Goal: Task Accomplishment & Management: Use online tool/utility

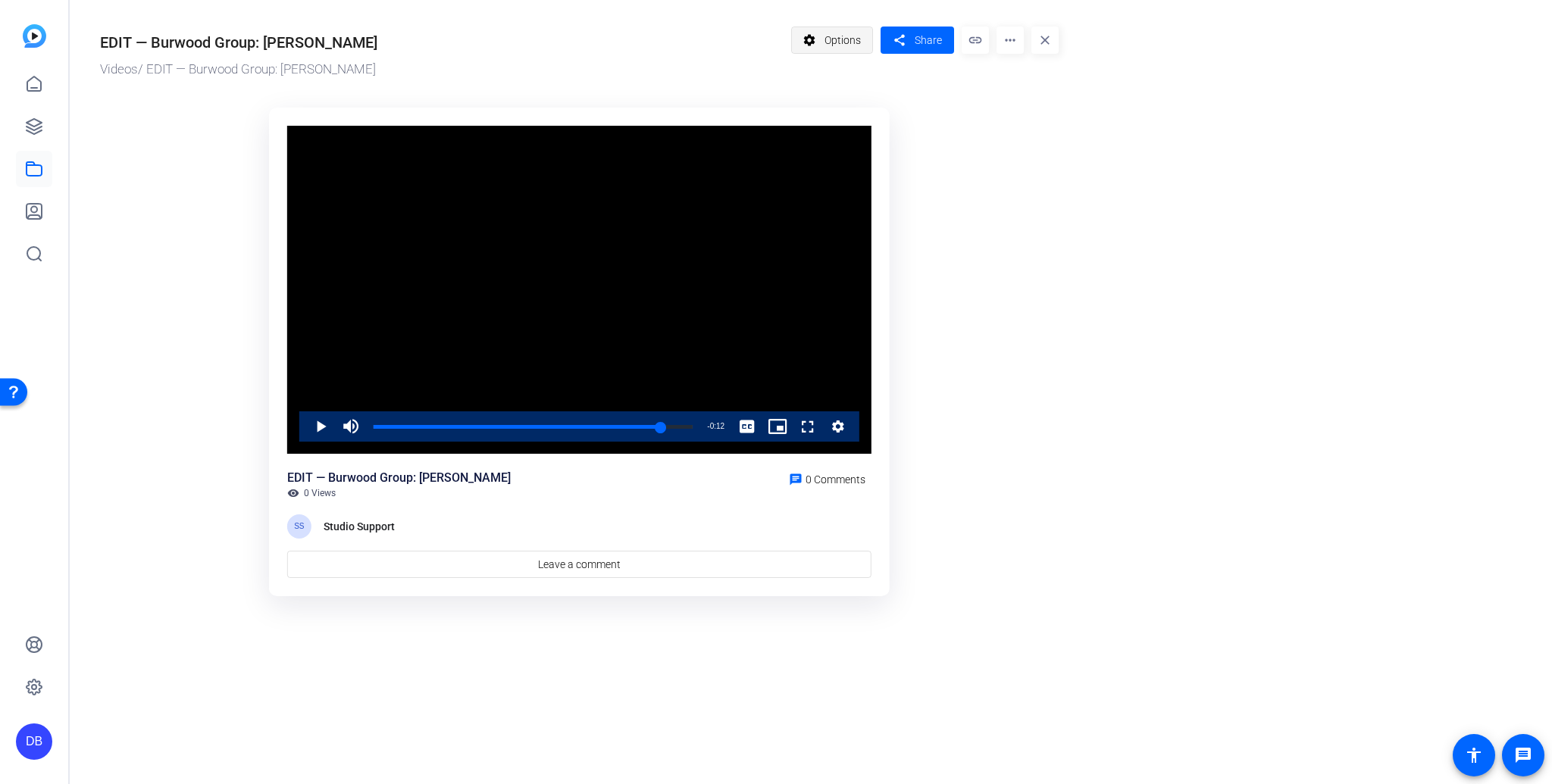
click at [826, 44] on span "Options" at bounding box center [842, 40] width 36 height 29
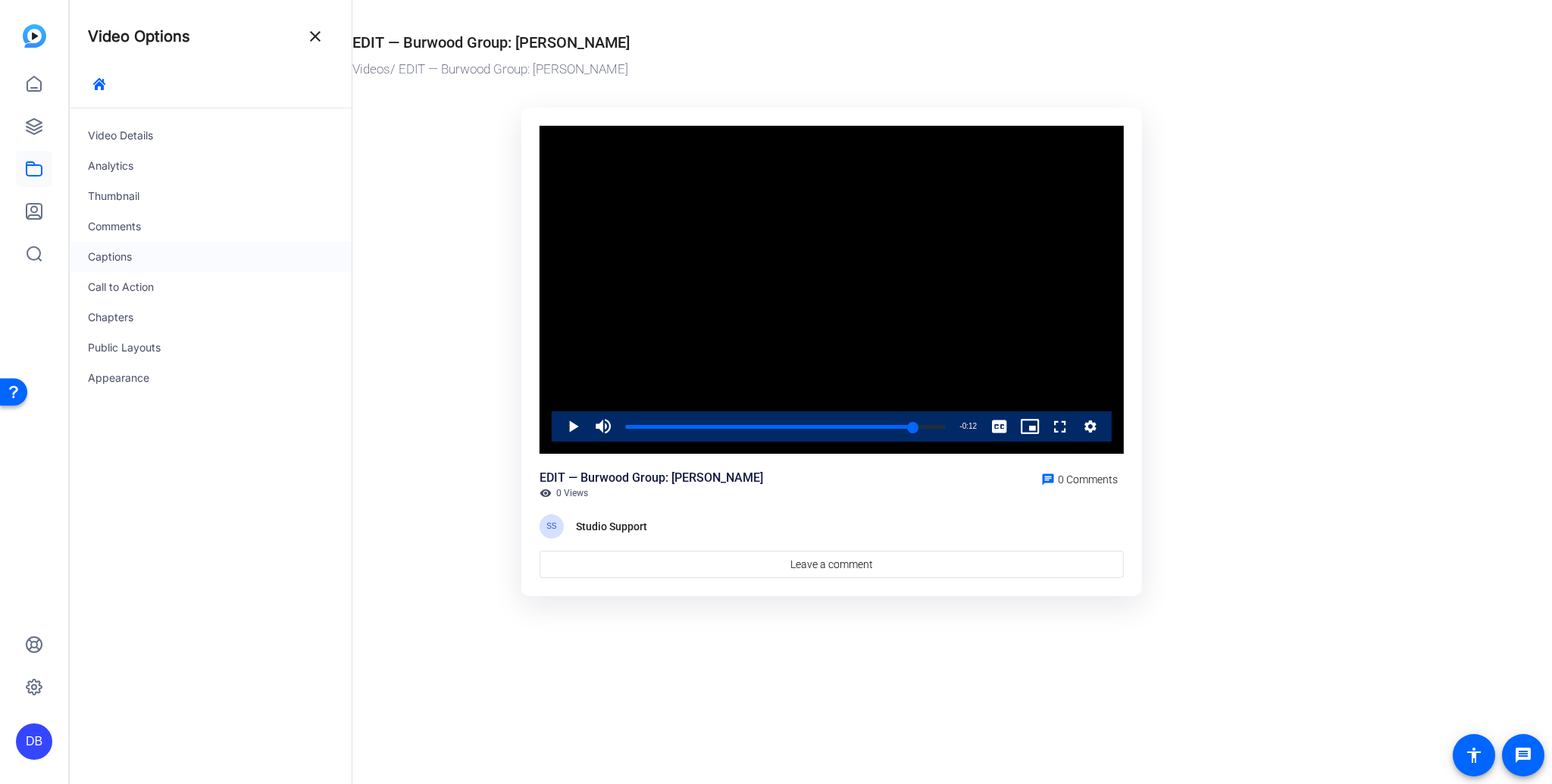
click at [115, 254] on div "Captions" at bounding box center [210, 256] width 282 height 30
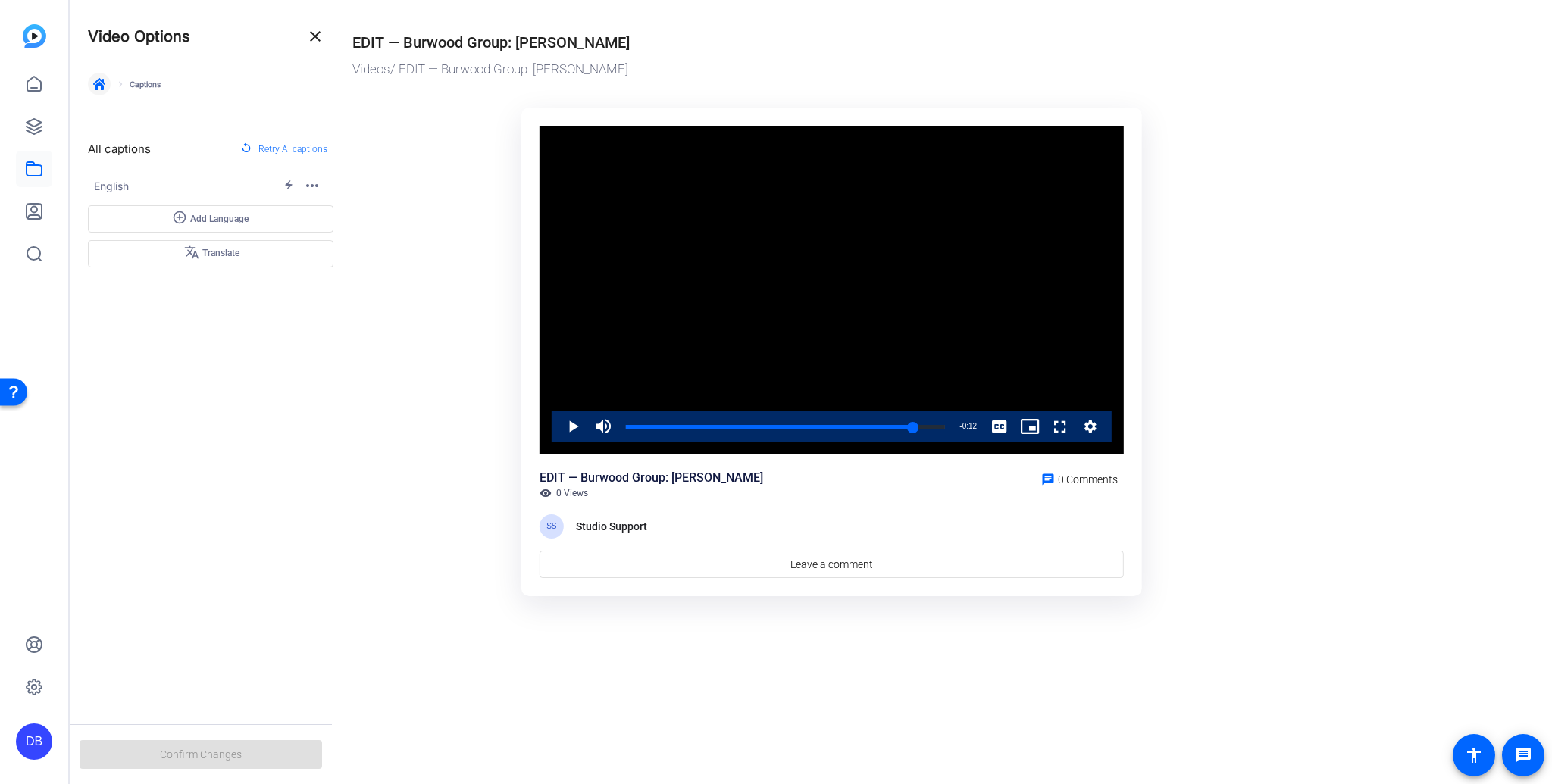
click at [97, 83] on icon "button" at bounding box center [99, 84] width 12 height 12
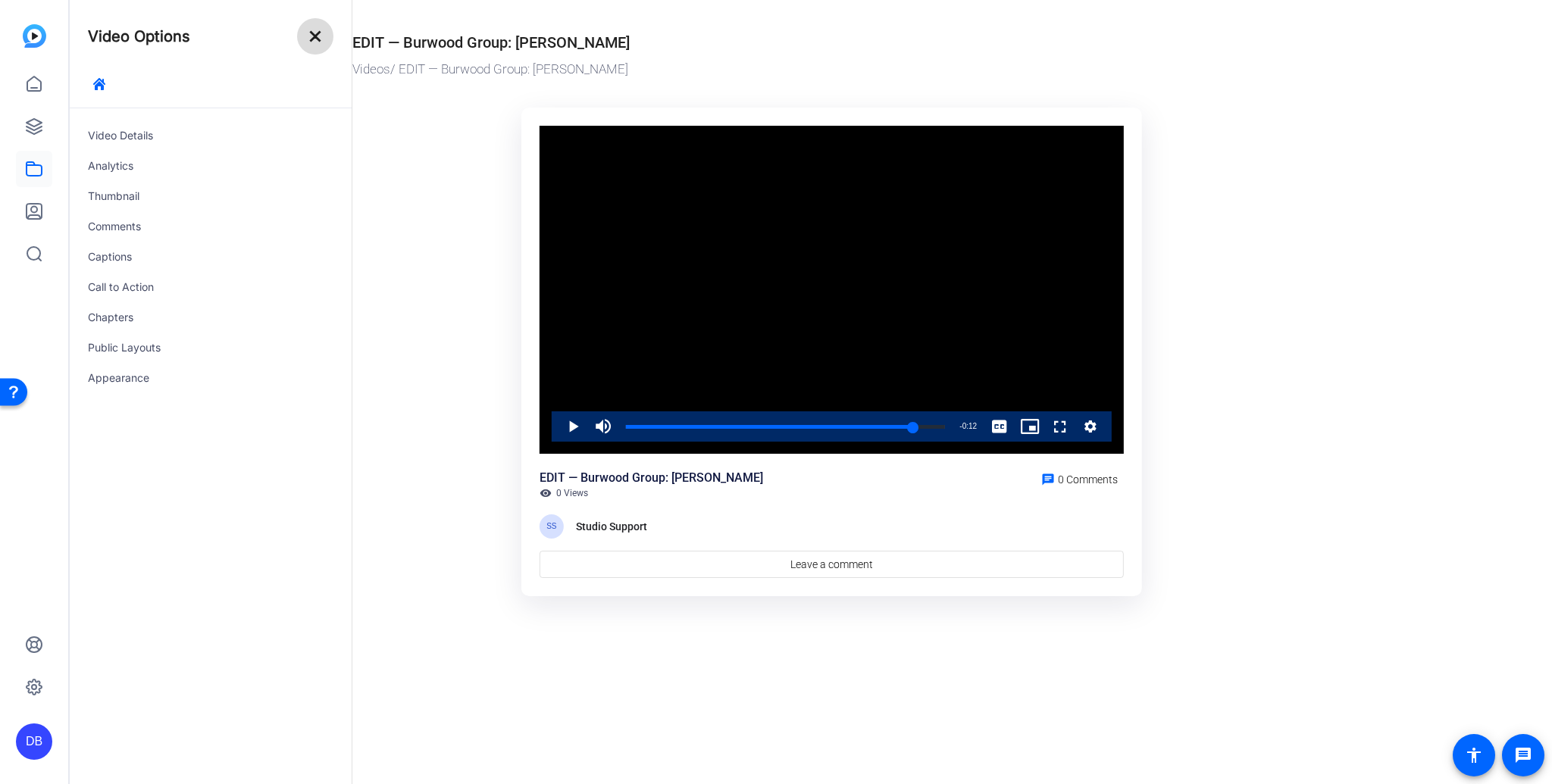
click at [309, 37] on mat-icon "close" at bounding box center [315, 36] width 18 height 18
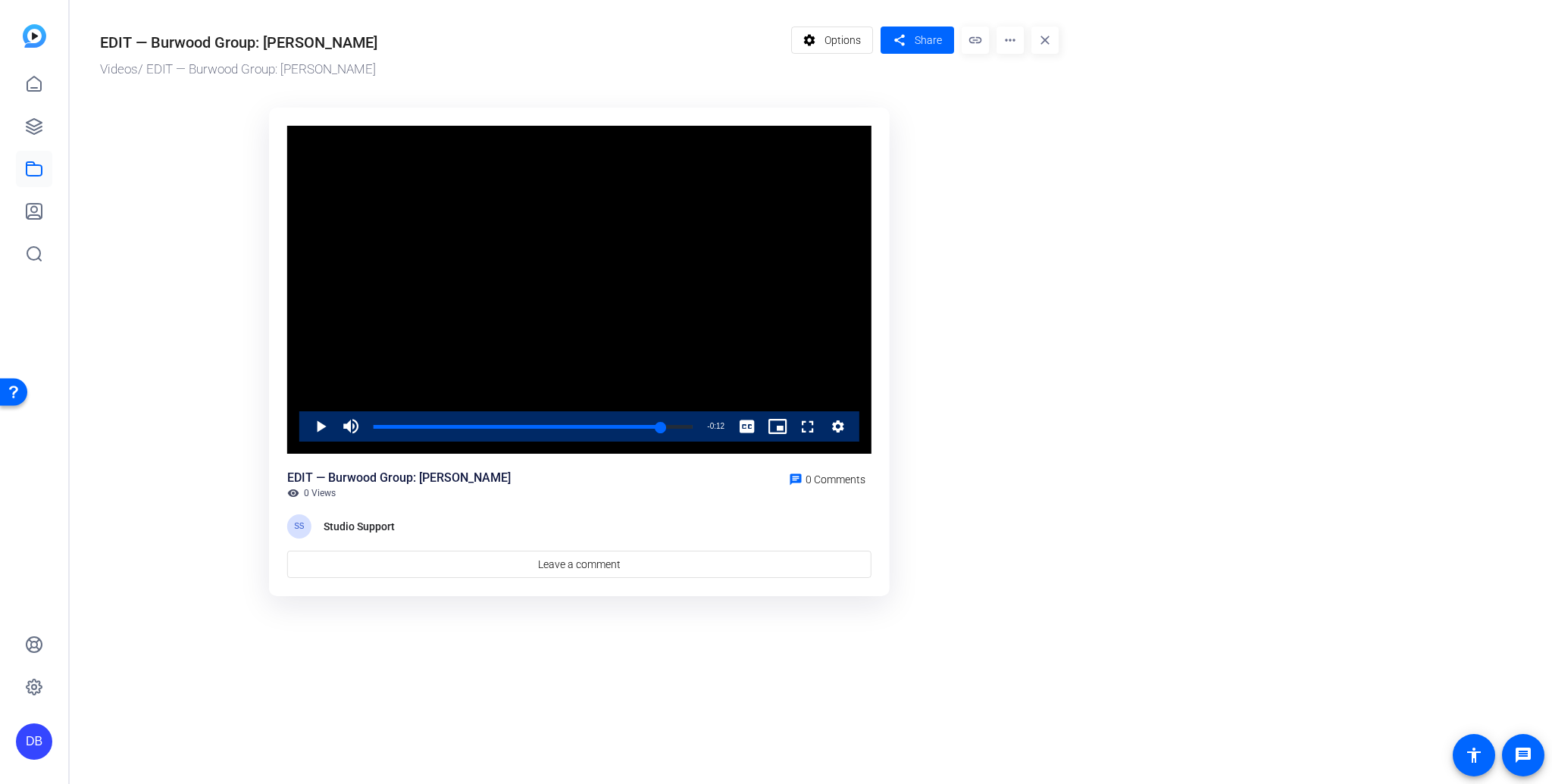
click at [1007, 39] on mat-icon "more_horiz" at bounding box center [1010, 40] width 27 height 27
click at [1007, 39] on div at bounding box center [776, 392] width 1552 height 784
click at [27, 122] on icon at bounding box center [34, 127] width 15 height 15
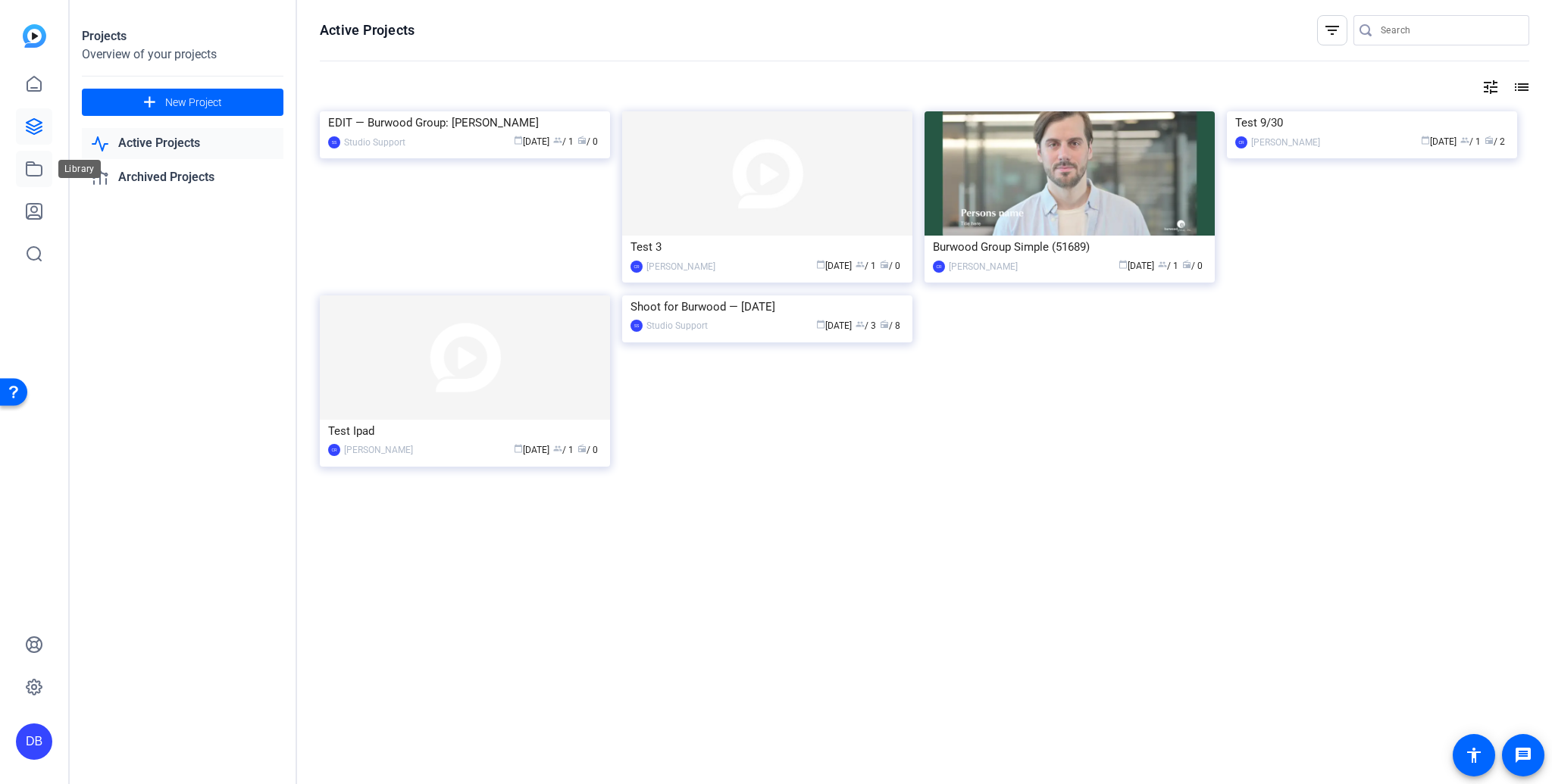
click at [31, 172] on icon at bounding box center [33, 169] width 18 height 18
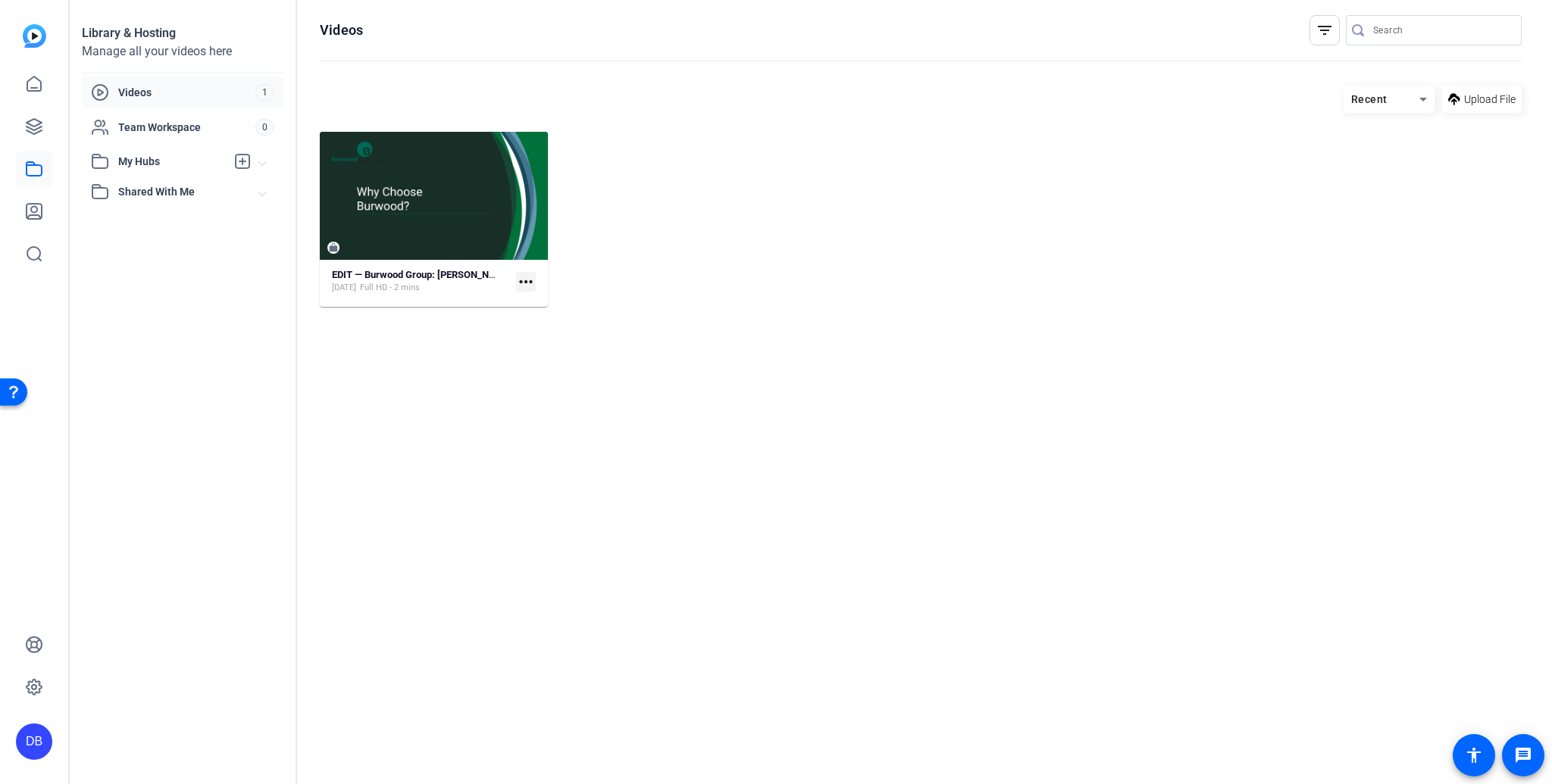
click at [528, 284] on mat-icon "more_horiz" at bounding box center [525, 281] width 20 height 20
click at [528, 284] on div at bounding box center [776, 392] width 1552 height 784
click at [518, 280] on mat-icon "more_horiz" at bounding box center [525, 281] width 20 height 20
click at [517, 280] on div at bounding box center [776, 392] width 1552 height 784
click at [524, 279] on mat-icon "more_horiz" at bounding box center [525, 281] width 20 height 20
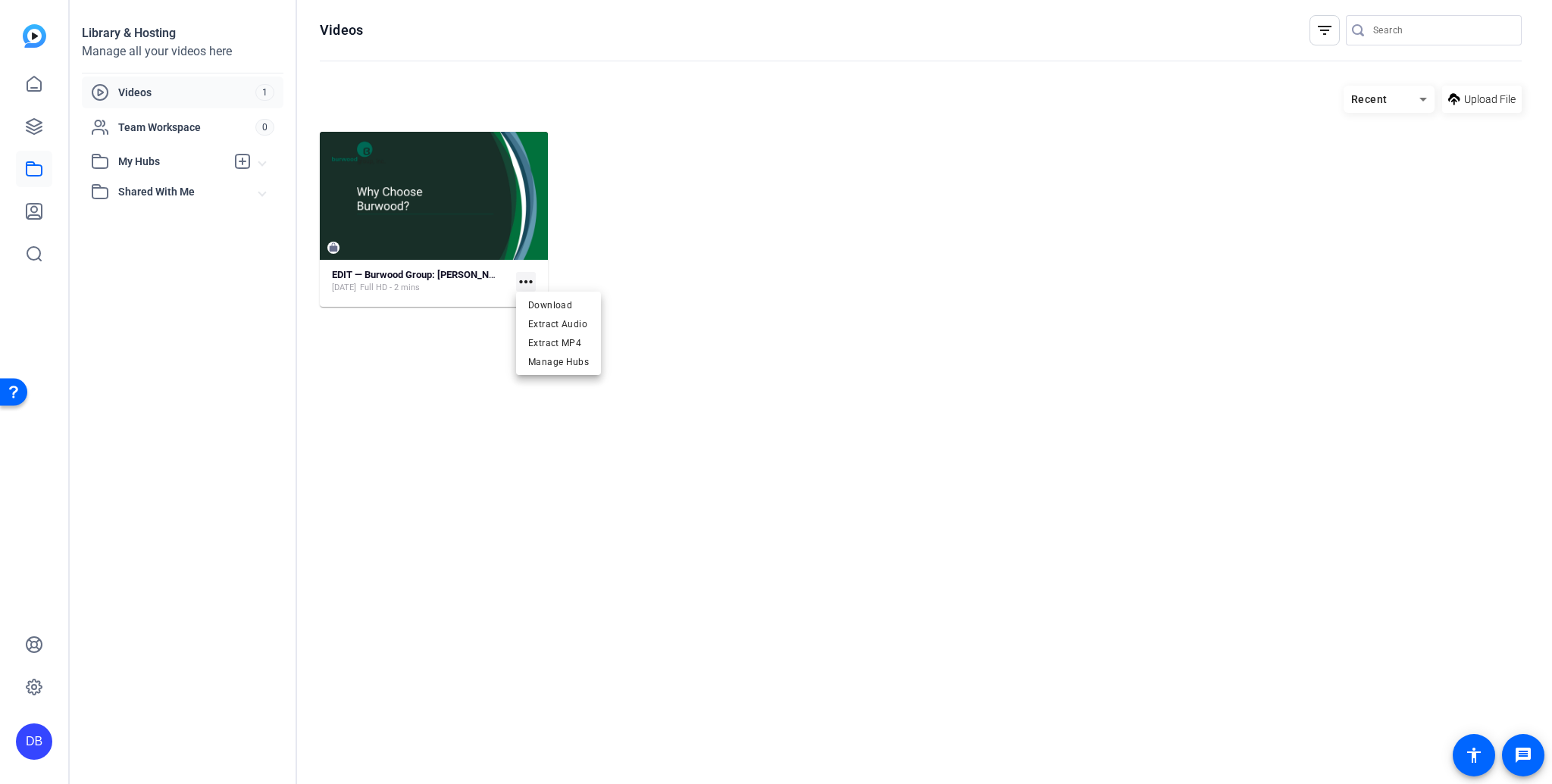
click at [524, 279] on div at bounding box center [776, 392] width 1552 height 784
click at [383, 272] on strong "EDIT — Burwood Group: [PERSON_NAME]" at bounding box center [422, 274] width 180 height 11
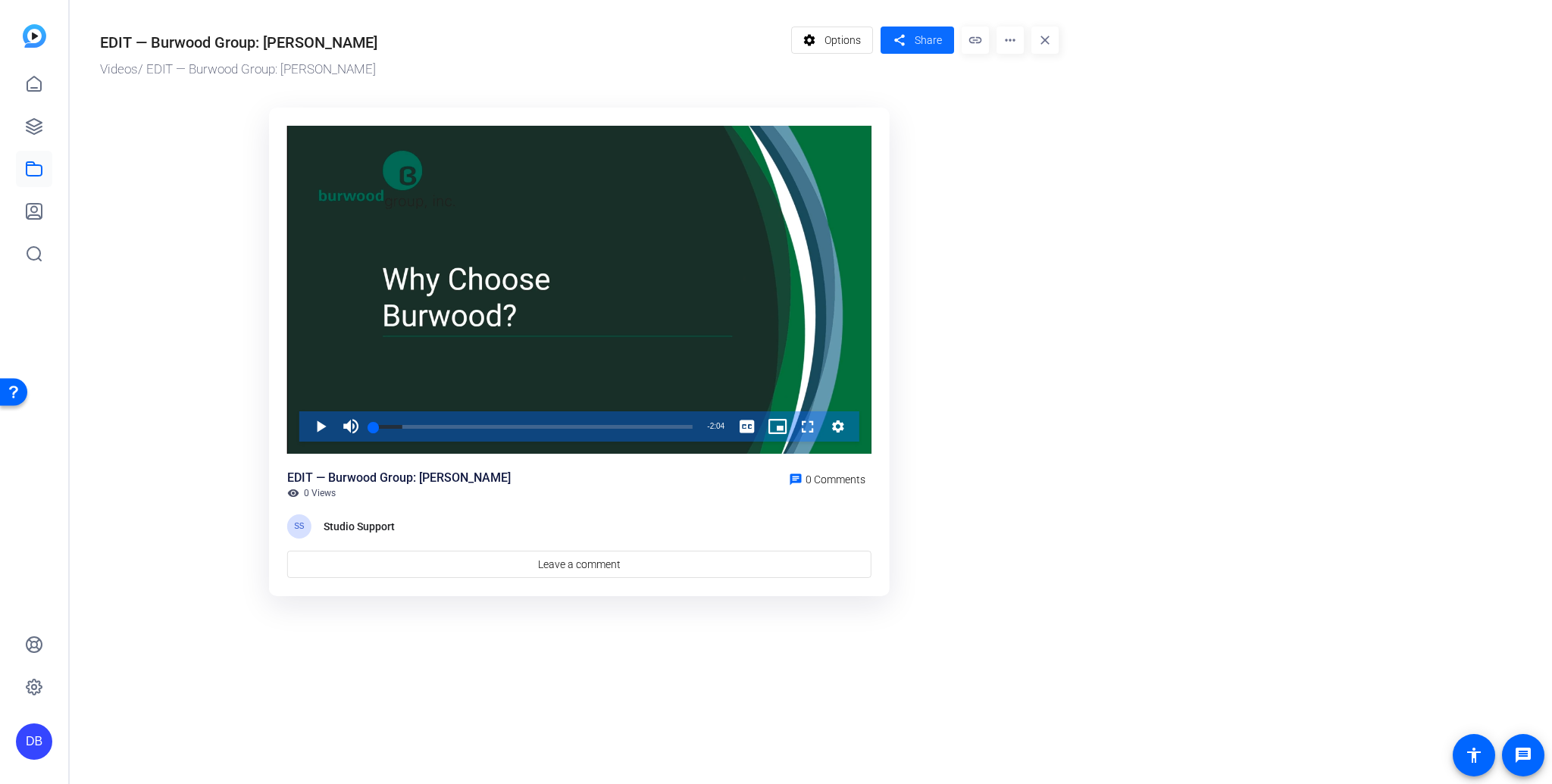
click at [919, 48] on button "share Share" at bounding box center [917, 40] width 74 height 27
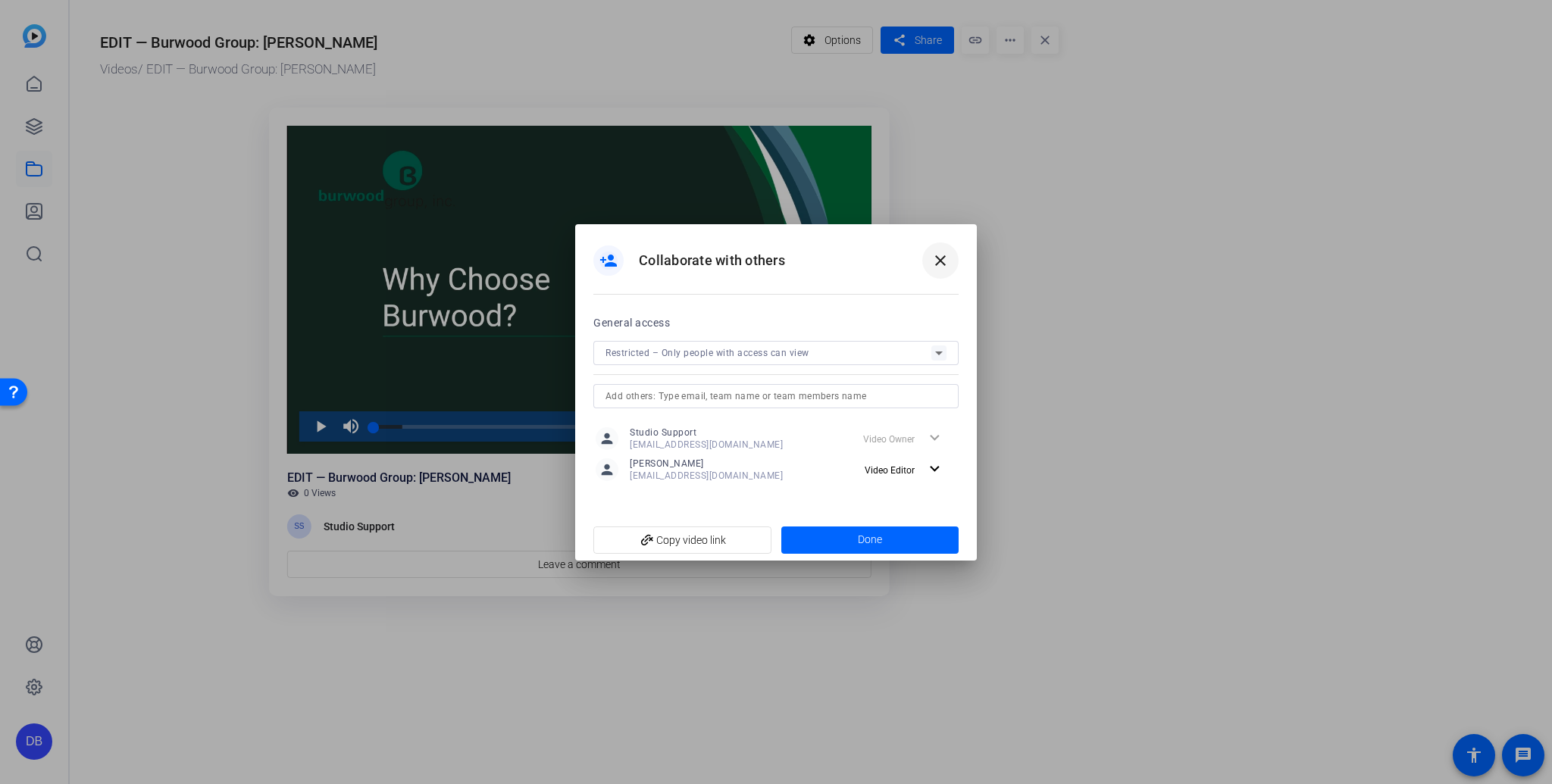
click at [942, 260] on mat-icon "close" at bounding box center [940, 260] width 18 height 18
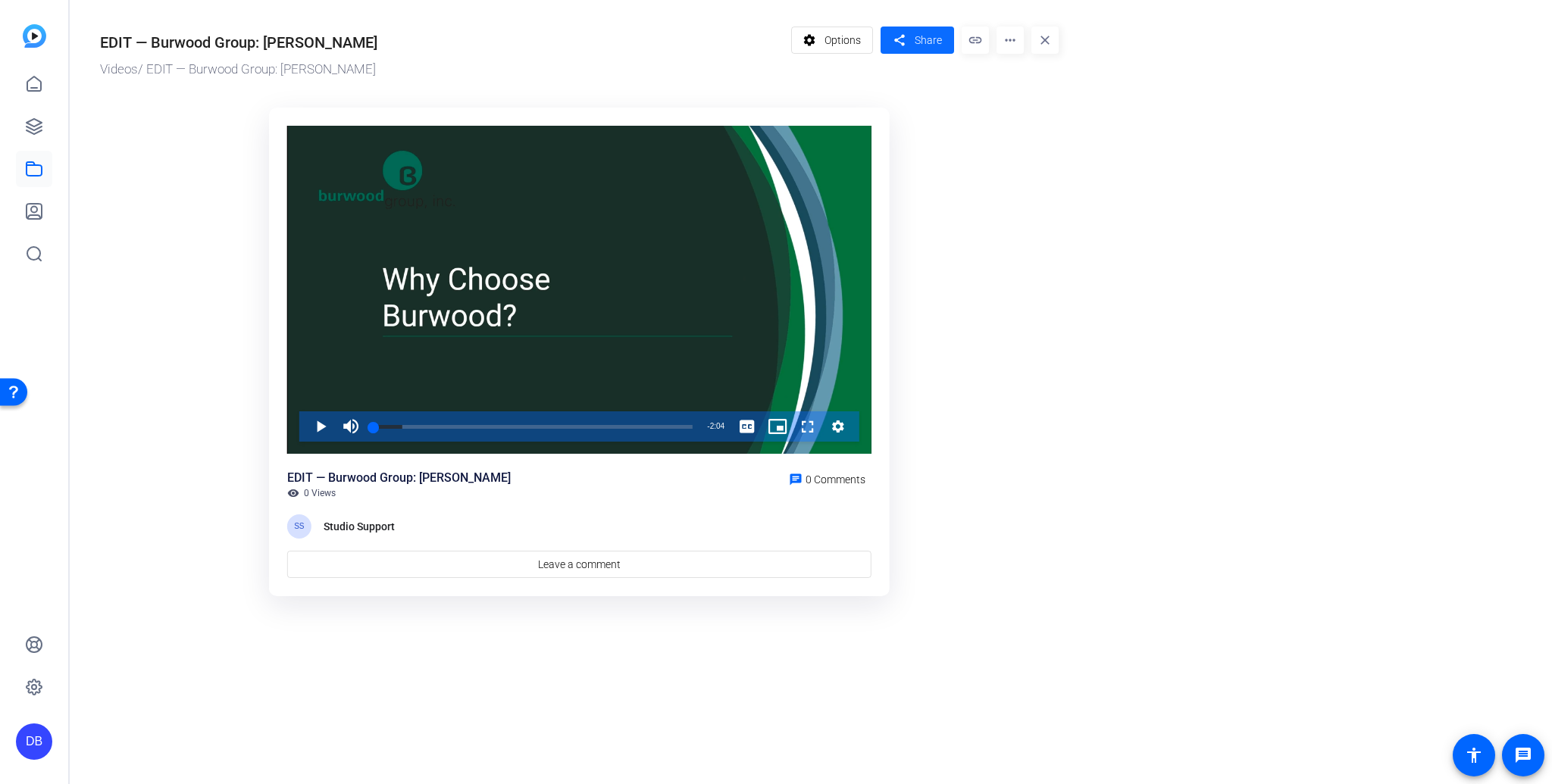
click at [909, 36] on span at bounding box center [917, 40] width 74 height 36
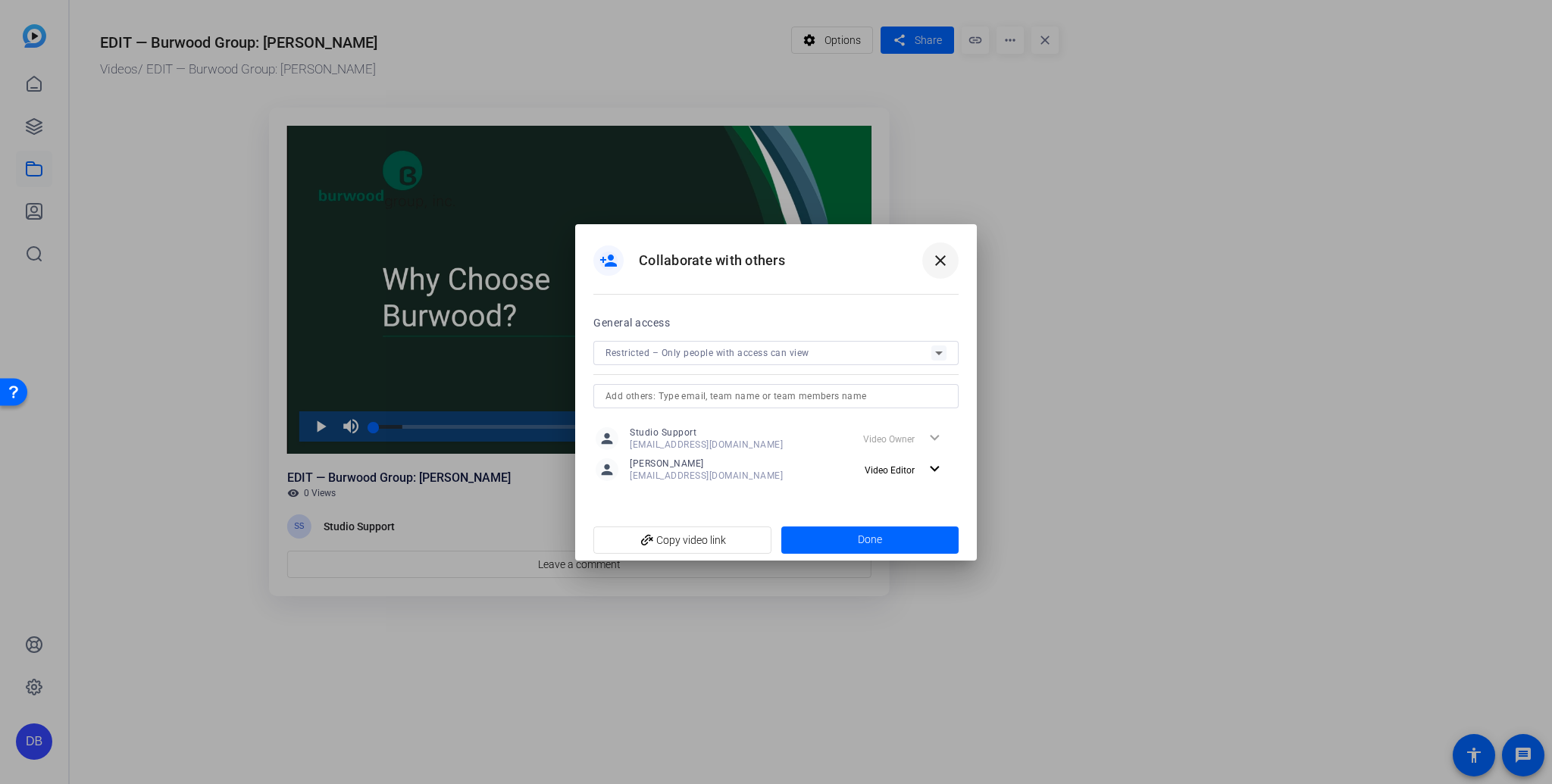
click at [940, 265] on mat-icon "close" at bounding box center [940, 260] width 18 height 18
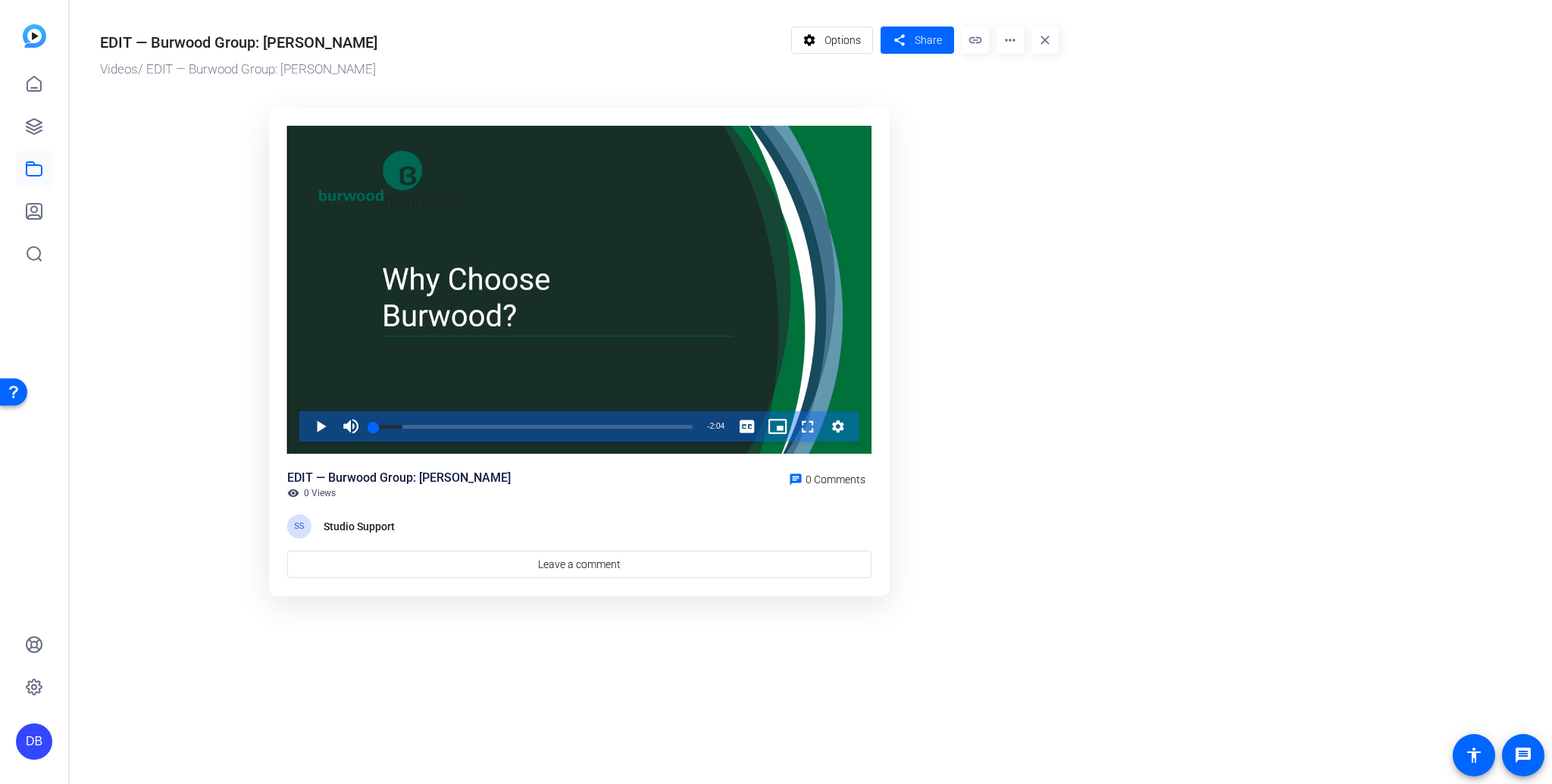
click at [1014, 45] on mat-icon "more_horiz" at bounding box center [1010, 40] width 27 height 27
click at [1012, 44] on div at bounding box center [776, 392] width 1552 height 784
click at [1046, 39] on mat-icon "close" at bounding box center [1045, 40] width 27 height 27
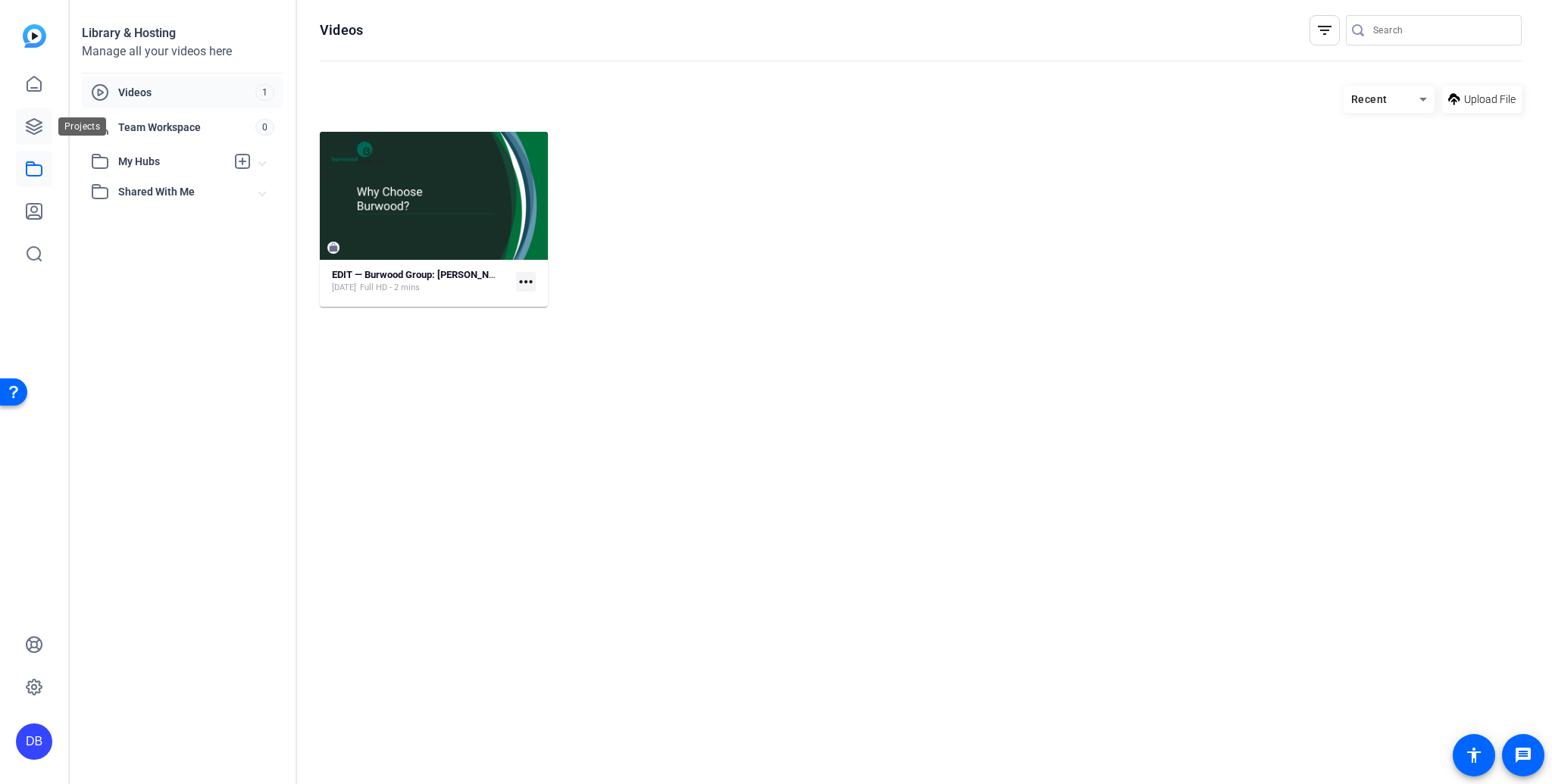
click at [31, 123] on icon at bounding box center [33, 126] width 18 height 18
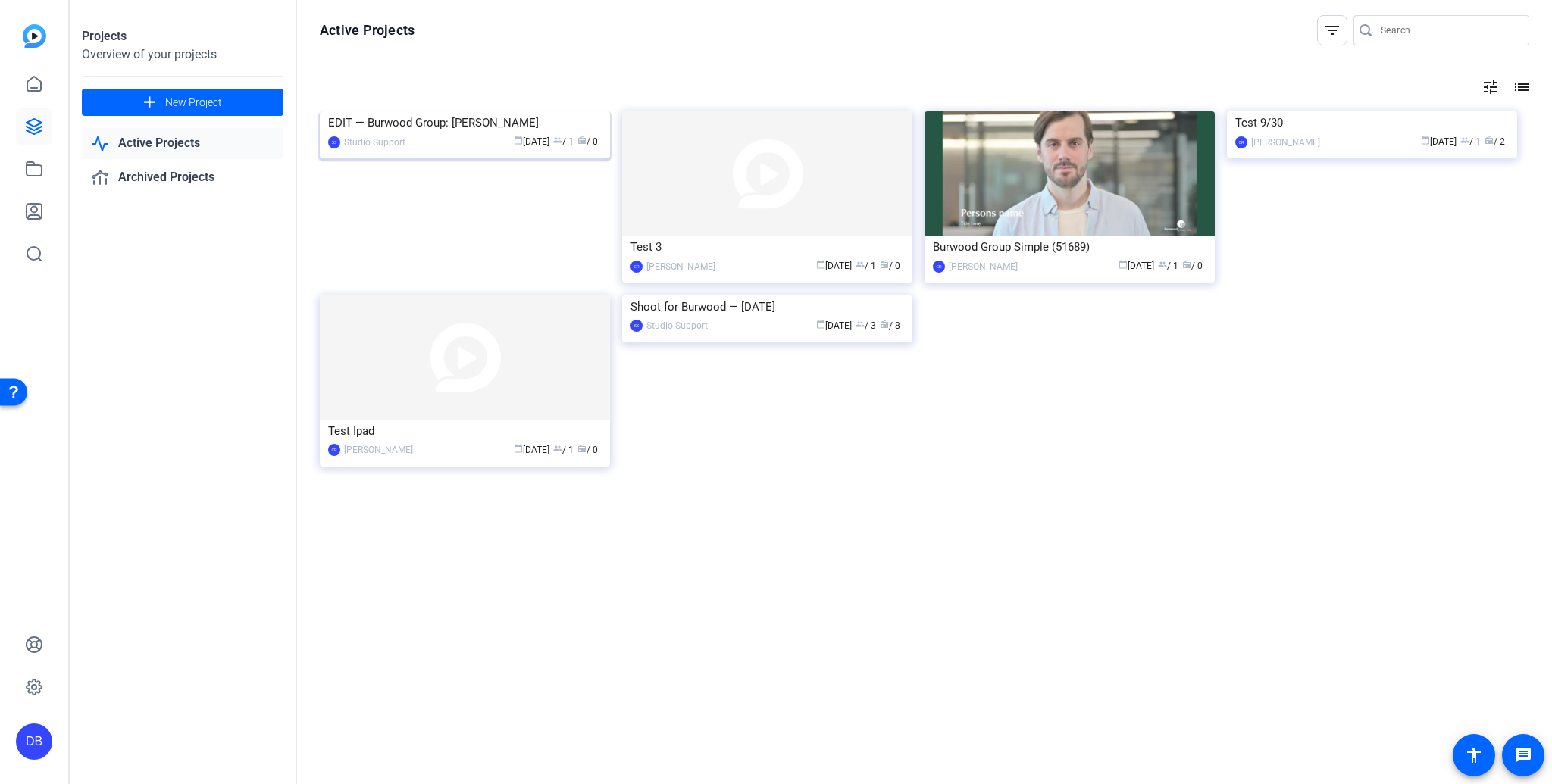
click at [427, 134] on div "EDIT — Burwood Group: [PERSON_NAME]" at bounding box center [464, 123] width 273 height 23
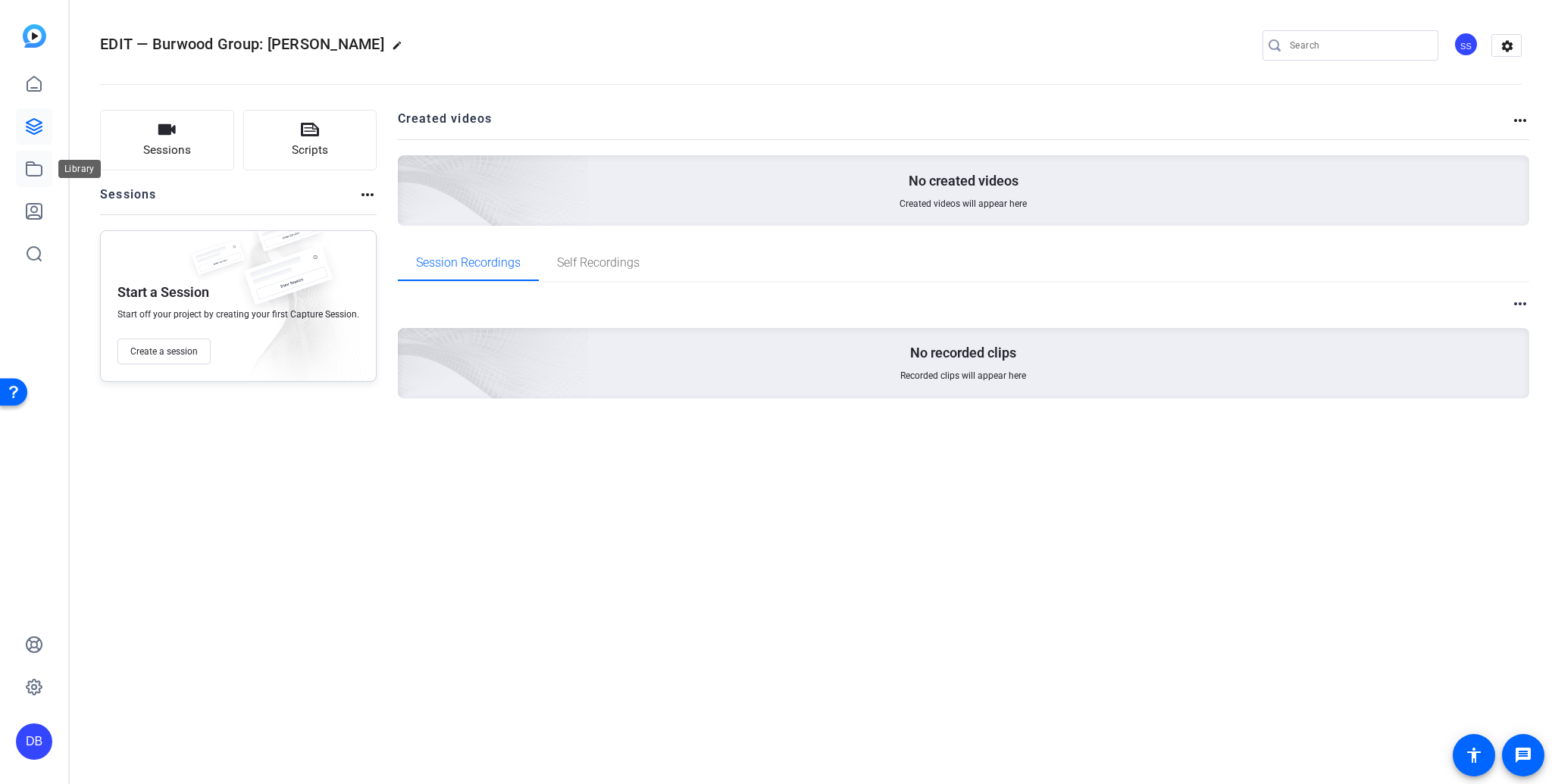
click at [35, 171] on icon at bounding box center [33, 169] width 18 height 18
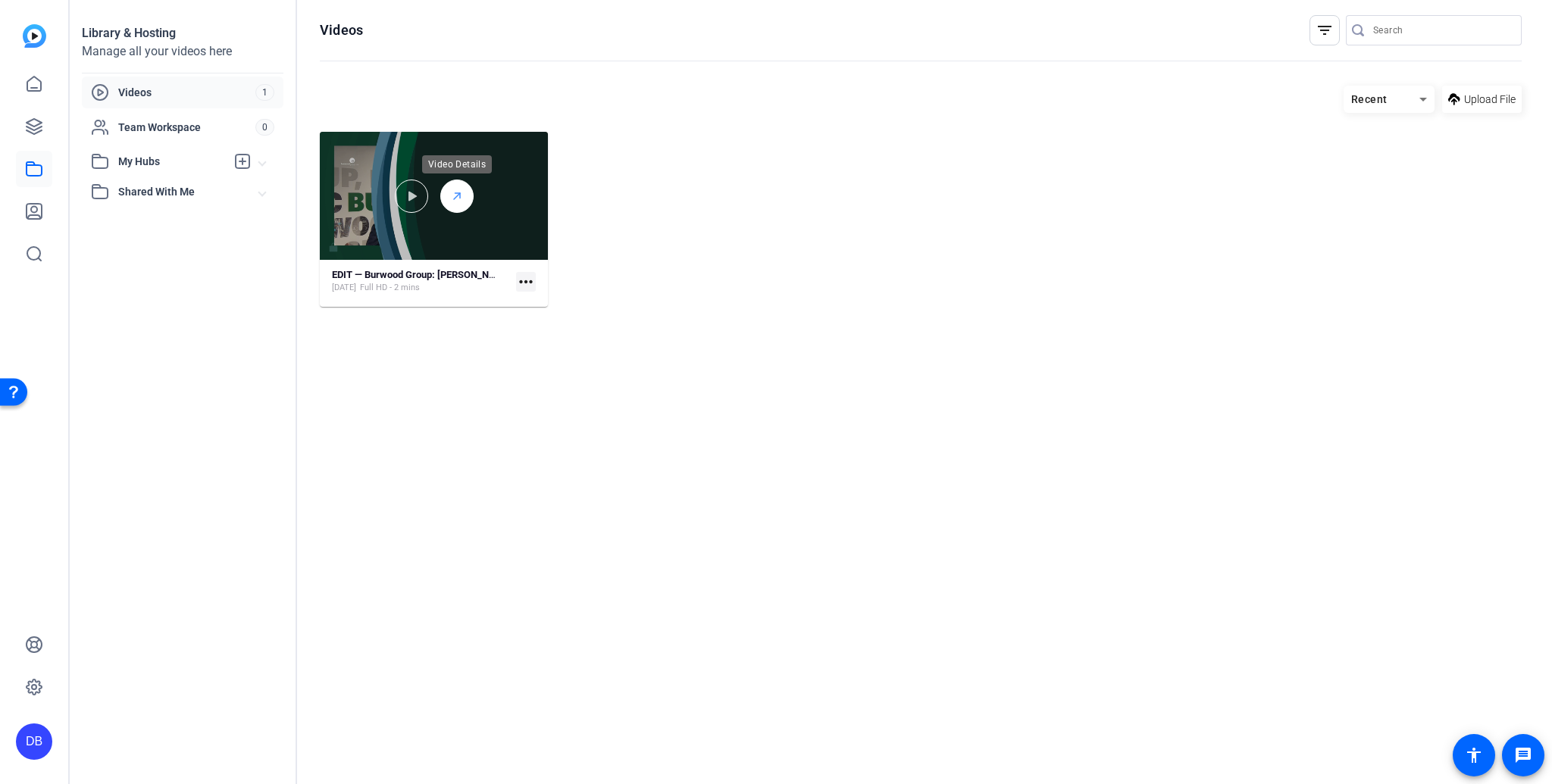
click at [455, 200] on icon at bounding box center [457, 195] width 12 height 18
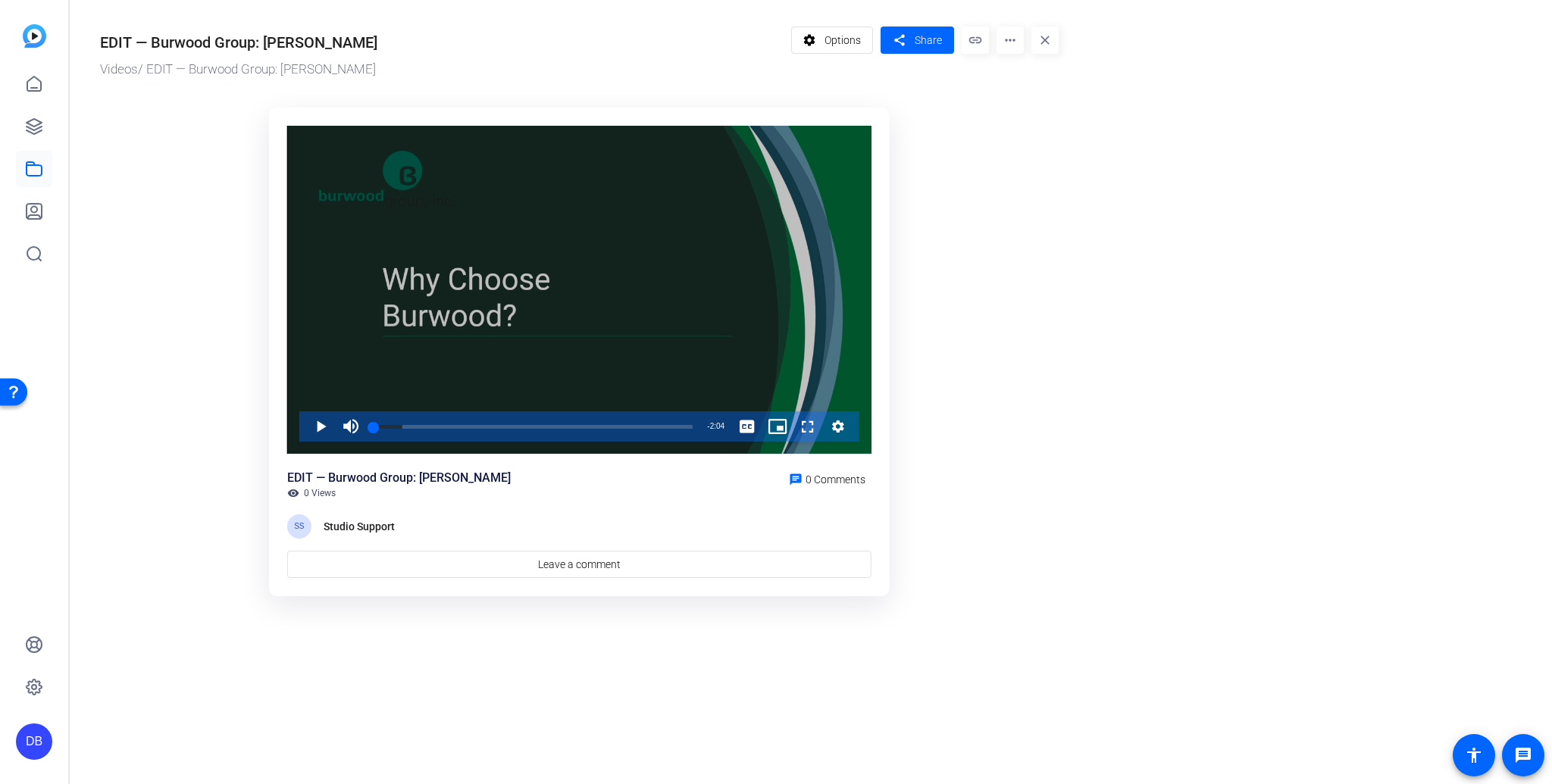
click at [836, 424] on icon "Video Player" at bounding box center [838, 427] width 12 height 12
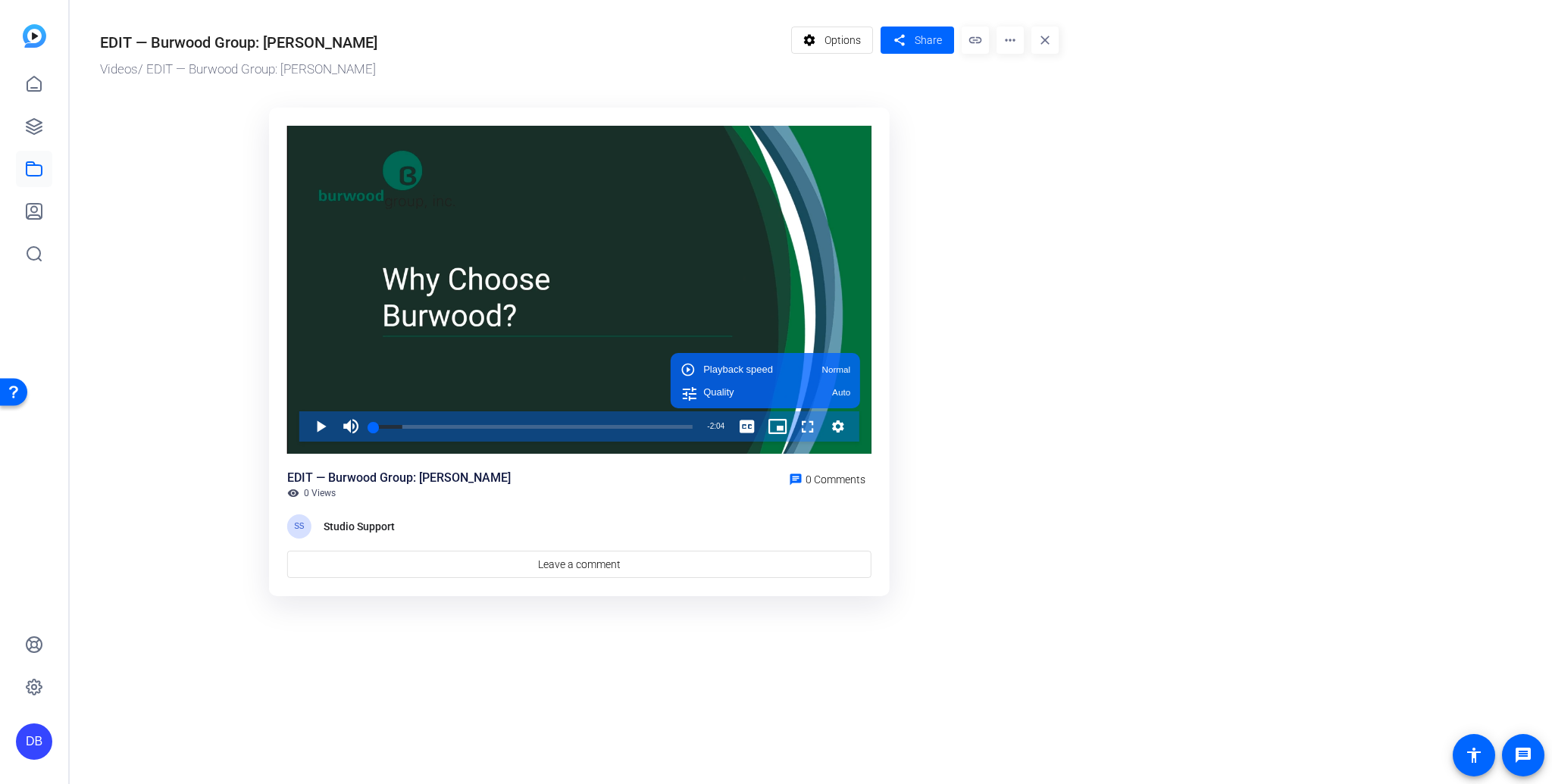
click at [881, 393] on div "Video Player is loading. Play Video Play Mute Current Time 0:00 / Duration 2:04…" at bounding box center [579, 352] width 620 height 489
click at [875, 441] on div "Video Player is loading. Play Video Play Mute Current Time 0:00 / Duration 2:04…" at bounding box center [579, 352] width 620 height 489
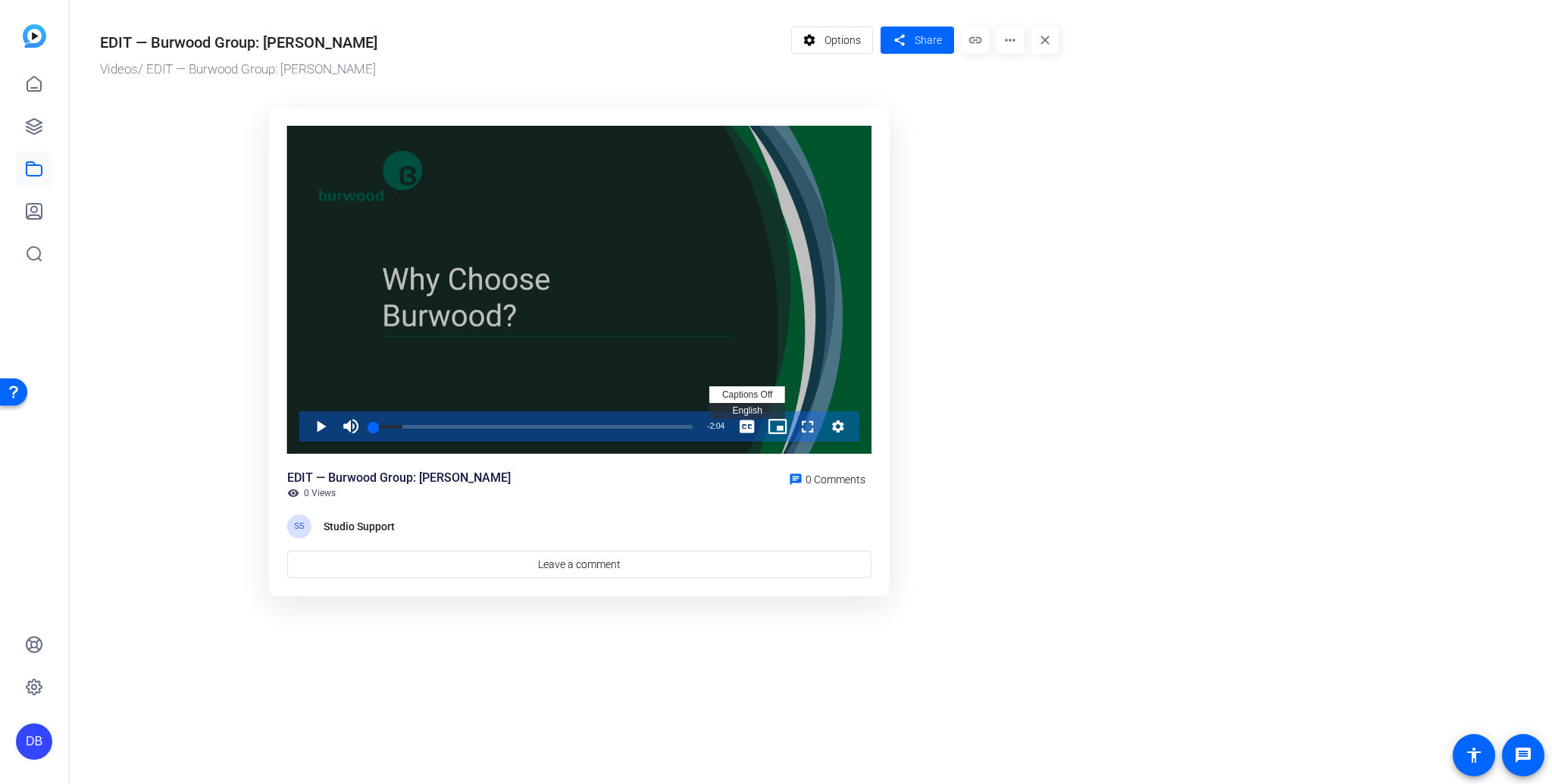
click at [750, 429] on span "Video Player" at bounding box center [746, 426] width 30 height 30
click at [836, 432] on icon "Video Player" at bounding box center [838, 426] width 15 height 18
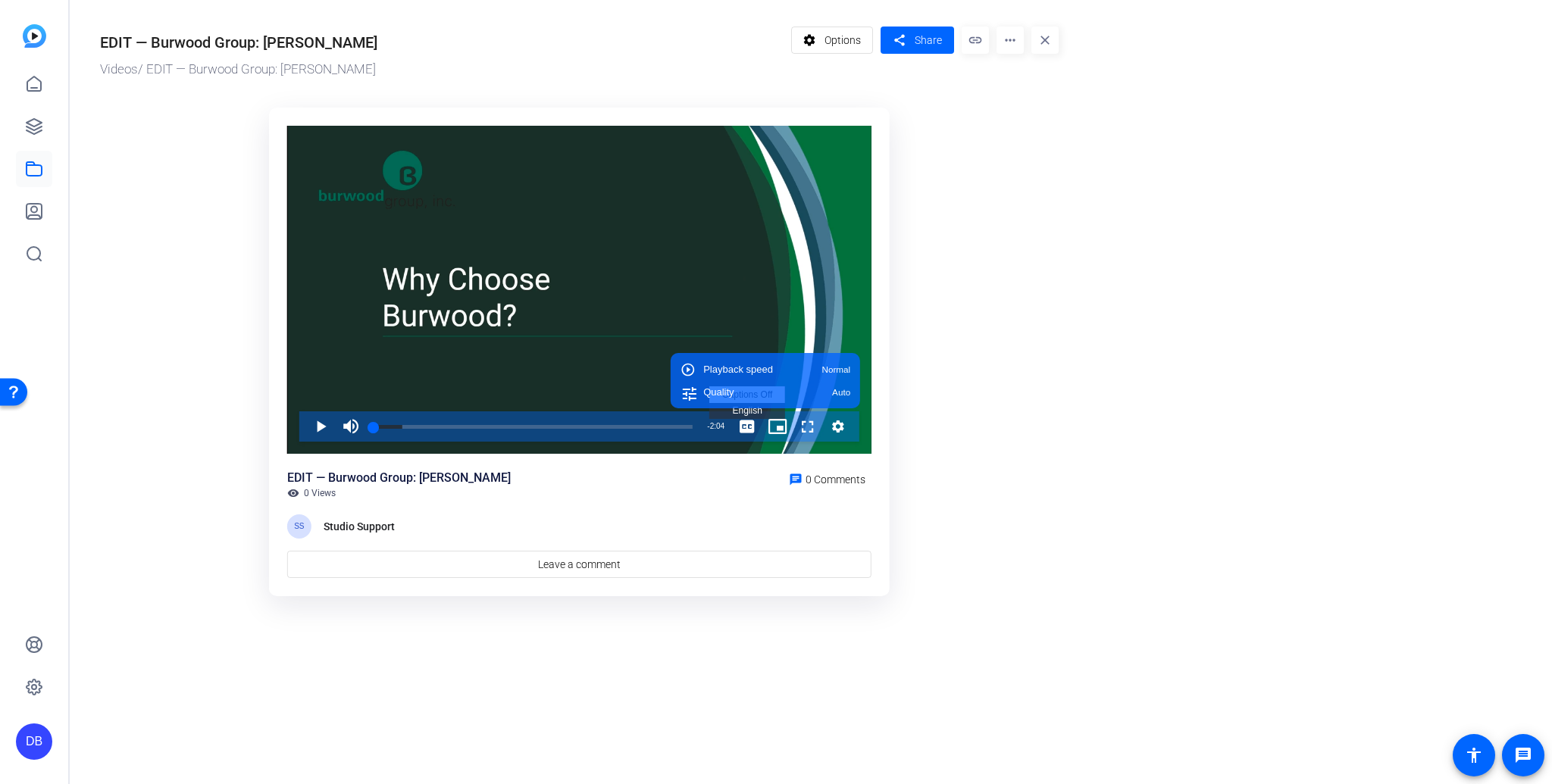
click at [873, 454] on div "Video Player is loading. Play Video Play Mute Current Time 0:00 / Duration 2:04…" at bounding box center [579, 352] width 620 height 489
click at [944, 420] on ktd-grid "Video Player is loading. Play Video Play Mute Current Time 0:00 / Duration 2:04…" at bounding box center [579, 352] width 958 height 507
click at [938, 168] on ktd-grid "Video Player is loading. Play Video Play Mute Current Time 0:00 / Duration 2:04…" at bounding box center [579, 352] width 958 height 507
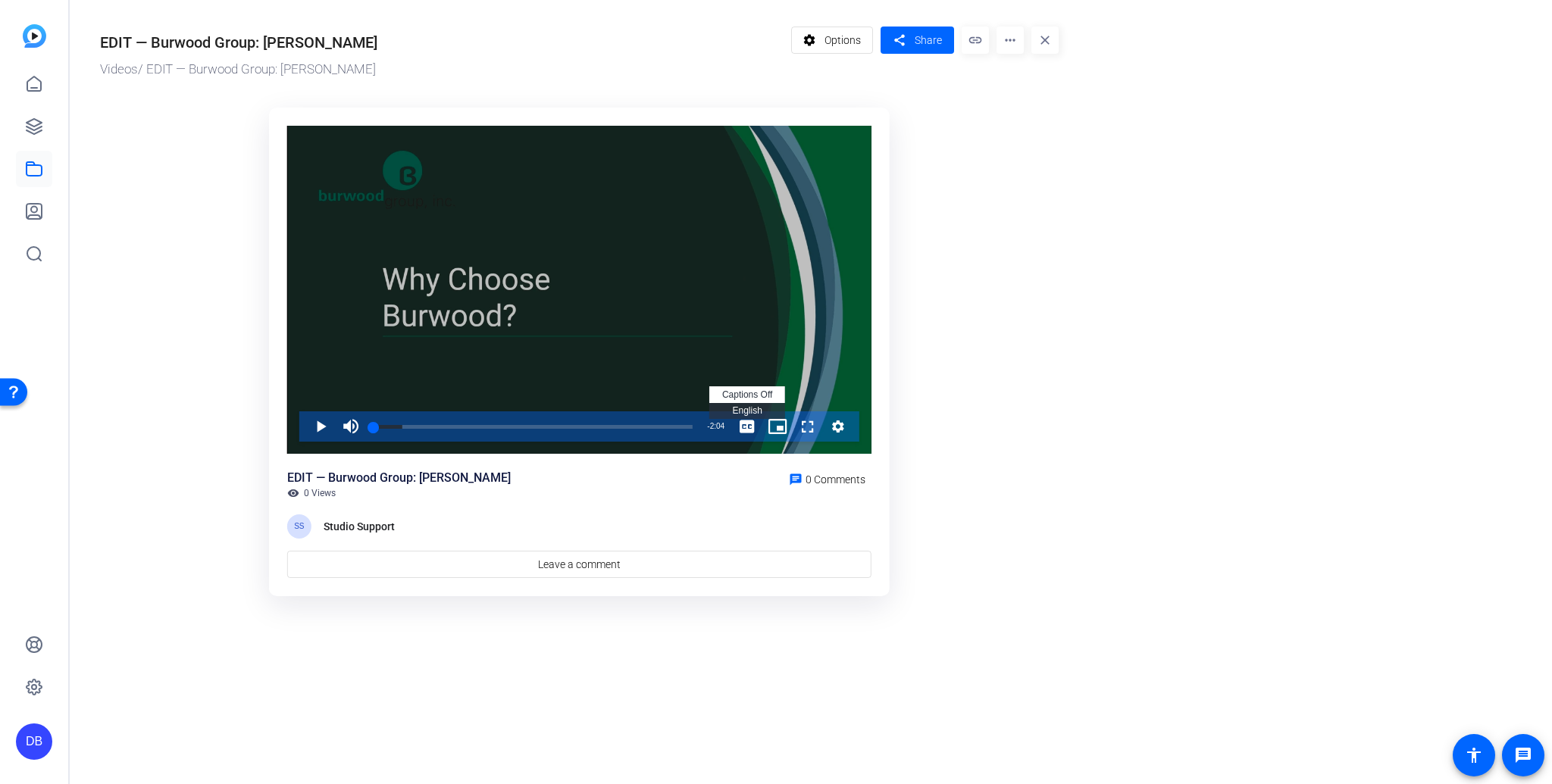
click at [745, 426] on span "Video Player" at bounding box center [746, 426] width 30 height 30
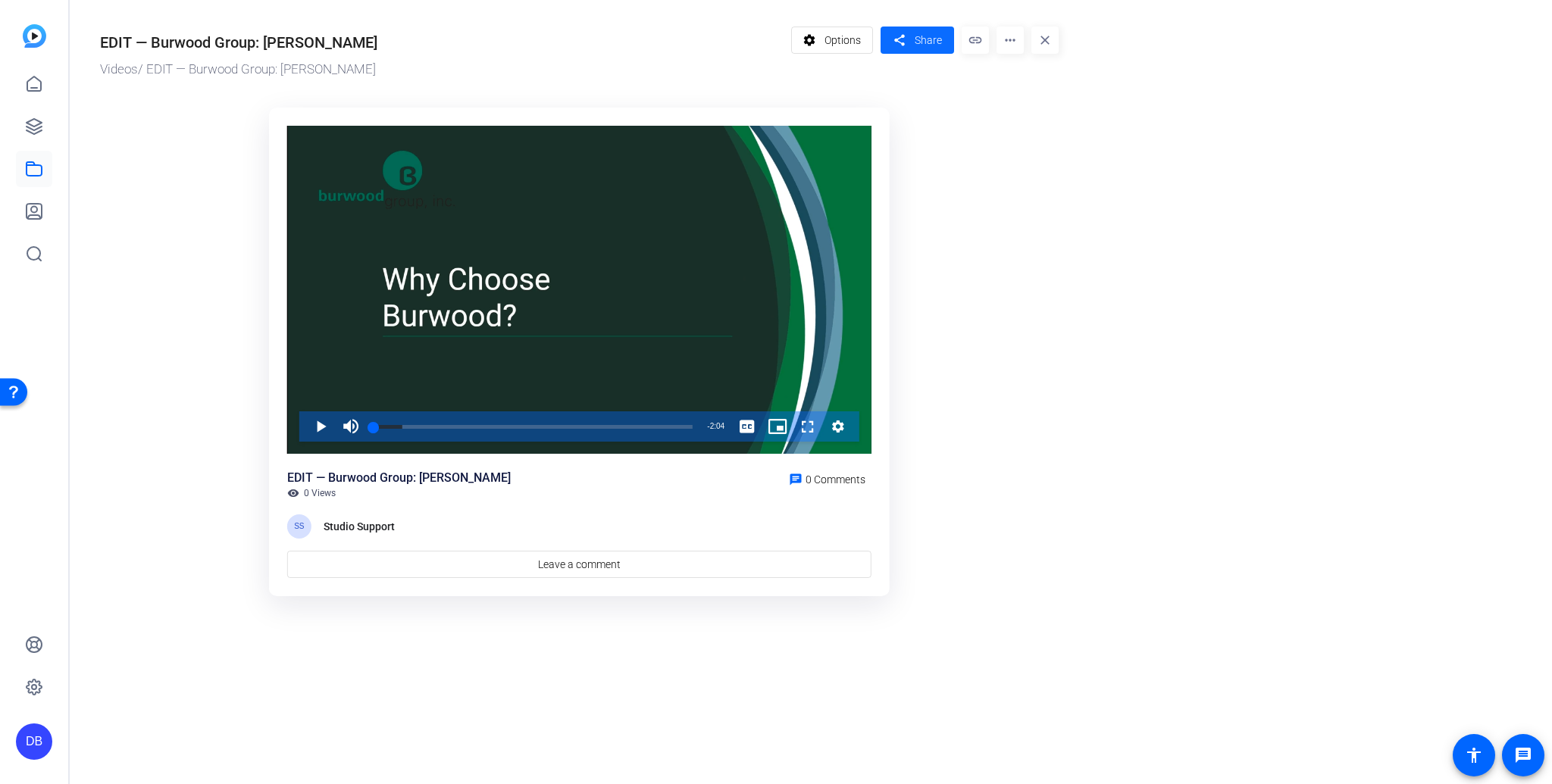
click at [909, 41] on span at bounding box center [917, 40] width 74 height 36
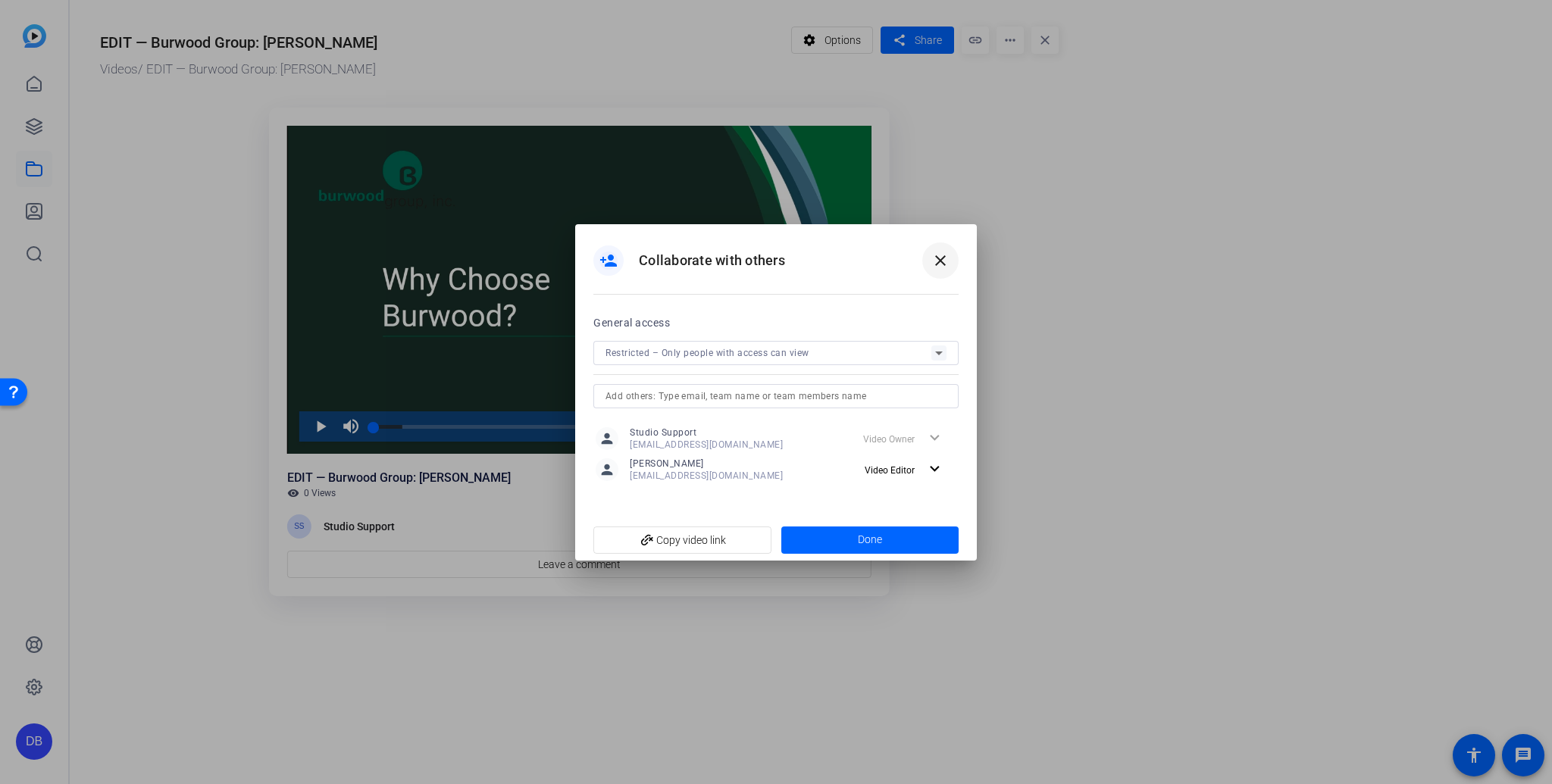
click at [943, 250] on span at bounding box center [940, 260] width 36 height 36
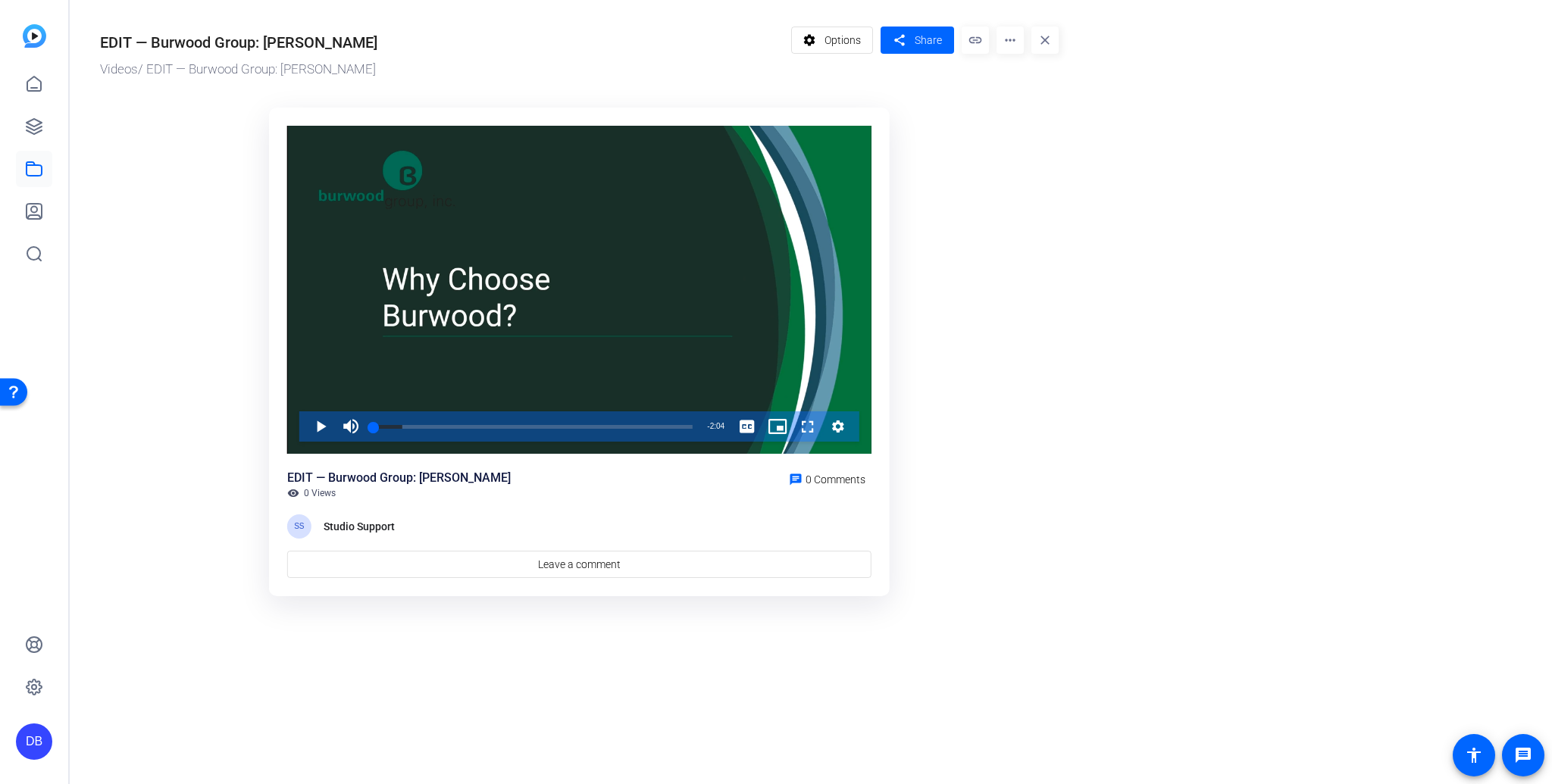
click at [39, 734] on div "DB" at bounding box center [34, 741] width 36 height 36
click at [107, 728] on div "[PERSON_NAME]" at bounding box center [112, 721] width 87 height 15
click at [40, 741] on div "DB" at bounding box center [34, 741] width 36 height 36
click at [173, 733] on mat-icon "logout" at bounding box center [182, 728] width 18 height 18
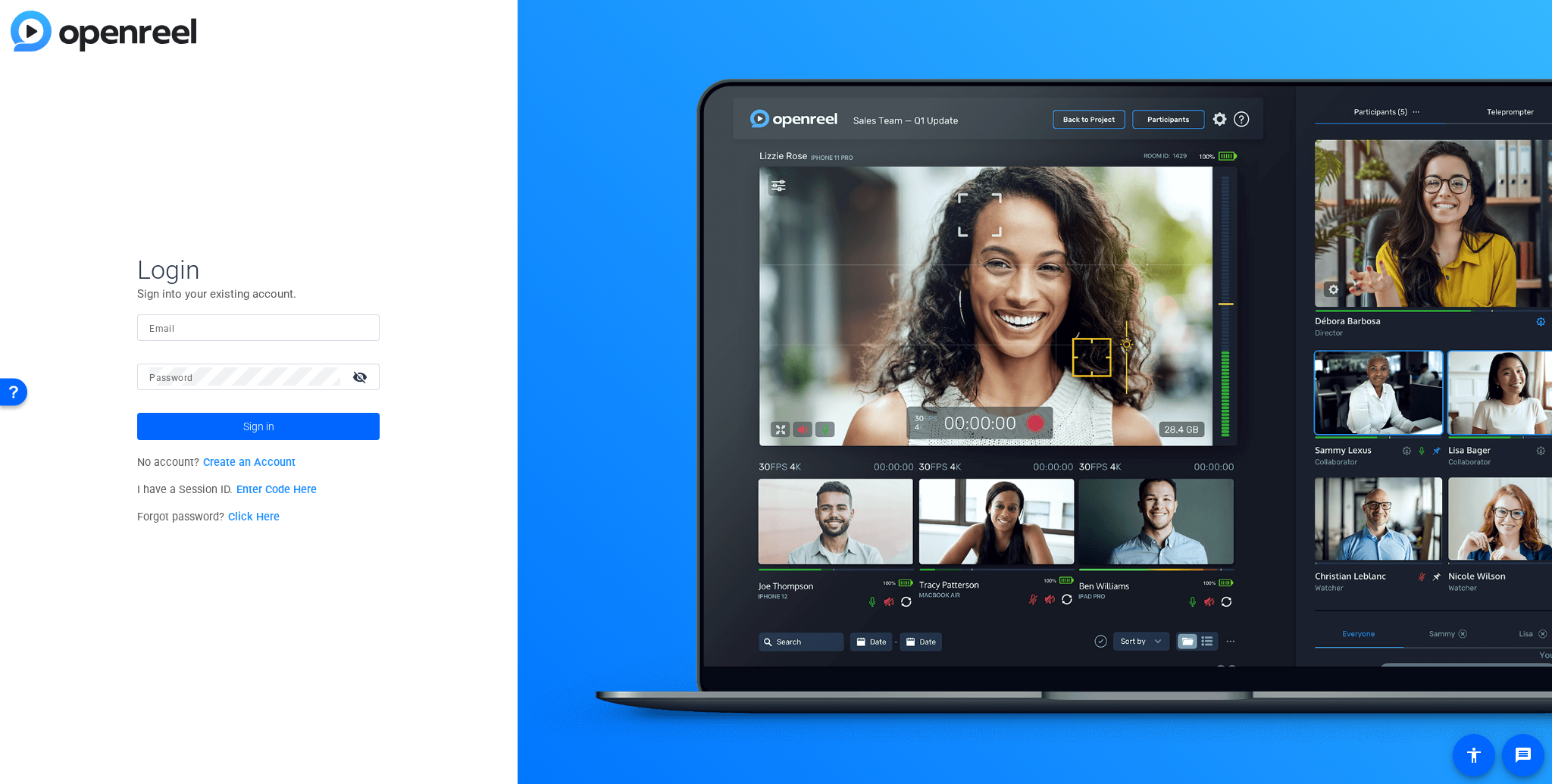
type input "[EMAIL_ADDRESS][DOMAIN_NAME]"
click at [256, 426] on span "Sign in" at bounding box center [259, 427] width 31 height 38
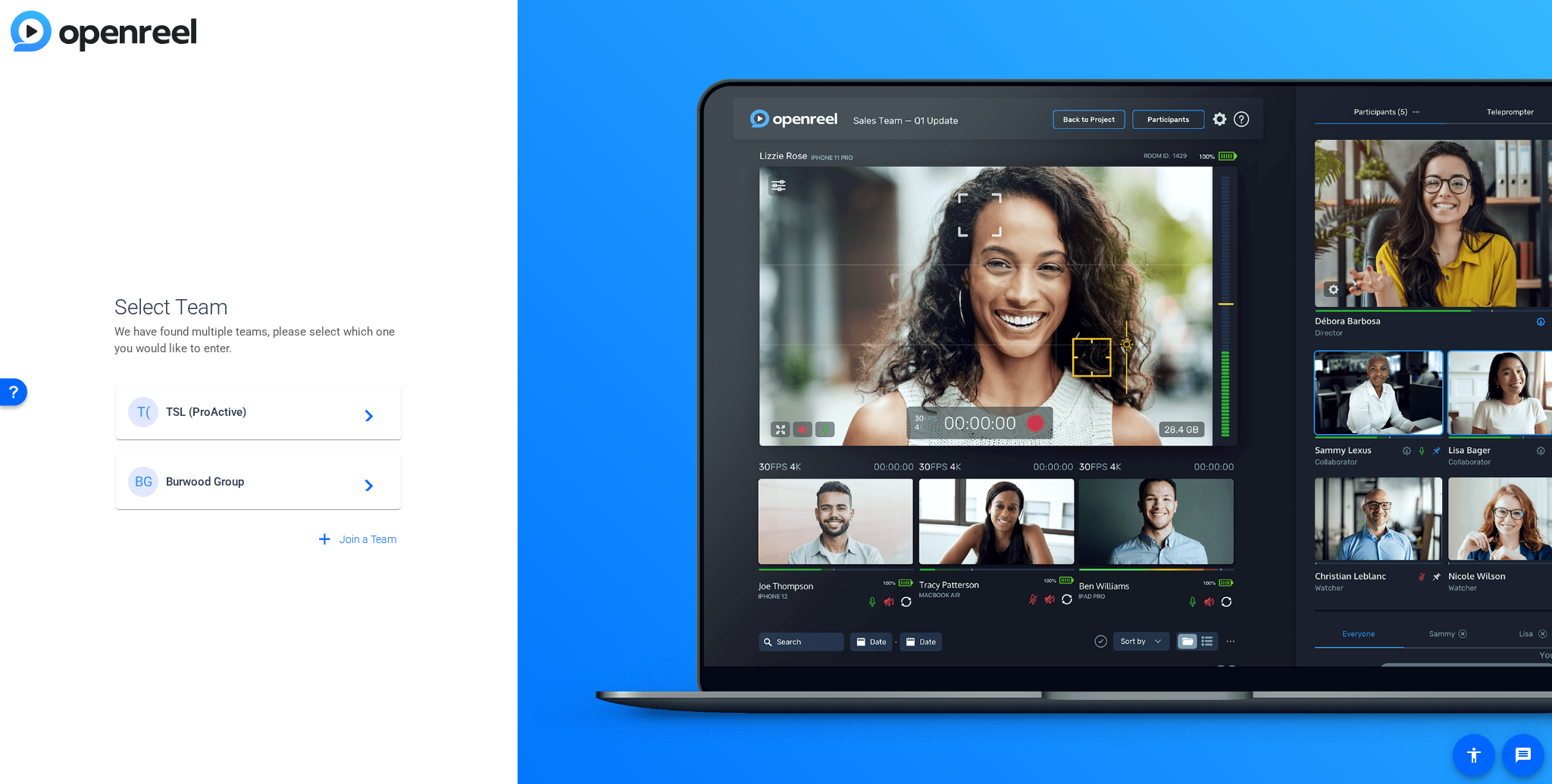
click at [225, 402] on div "T( TSL (ProActive) navigate_next" at bounding box center [258, 411] width 261 height 30
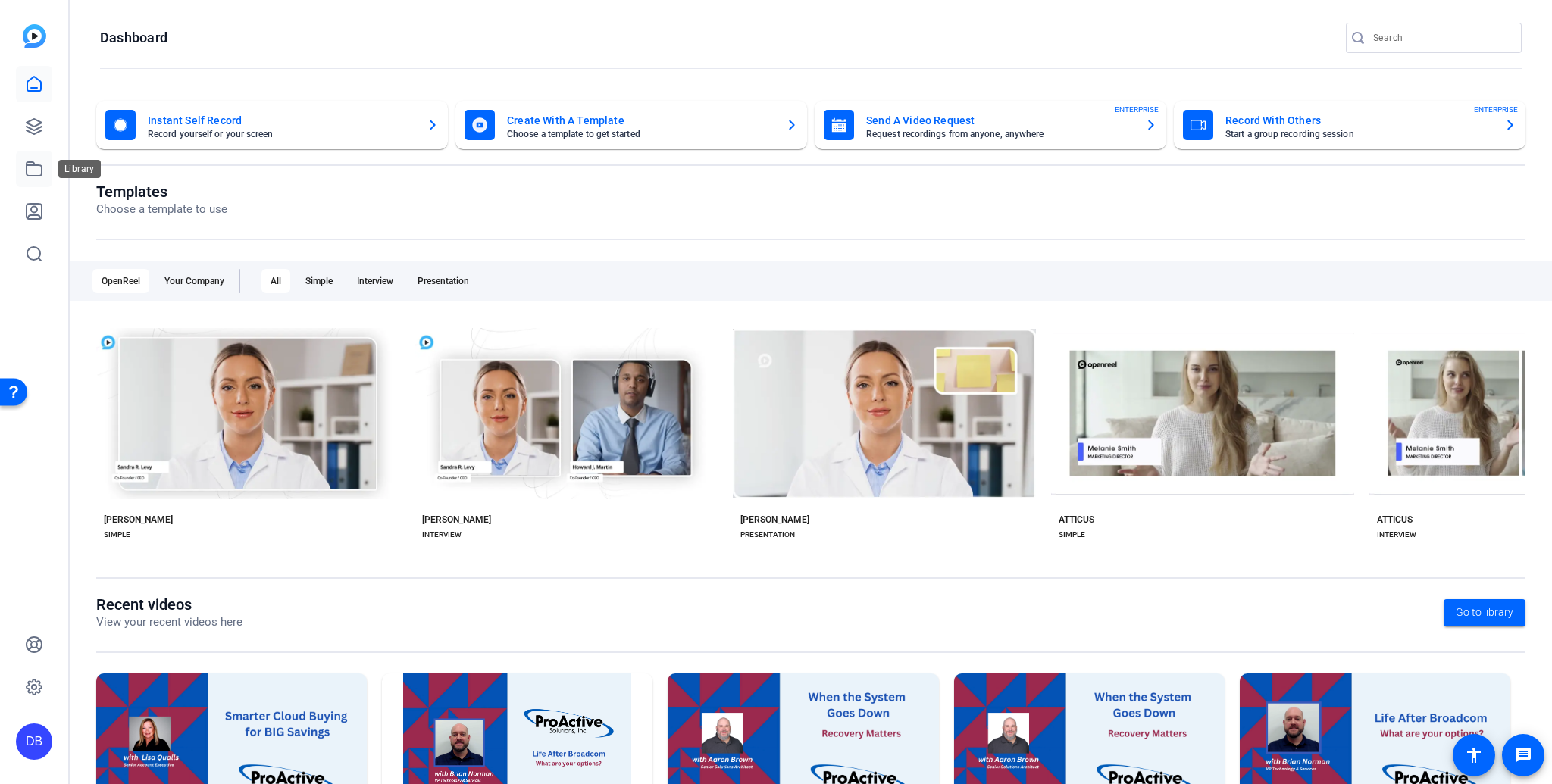
click at [29, 167] on icon at bounding box center [33, 169] width 18 height 18
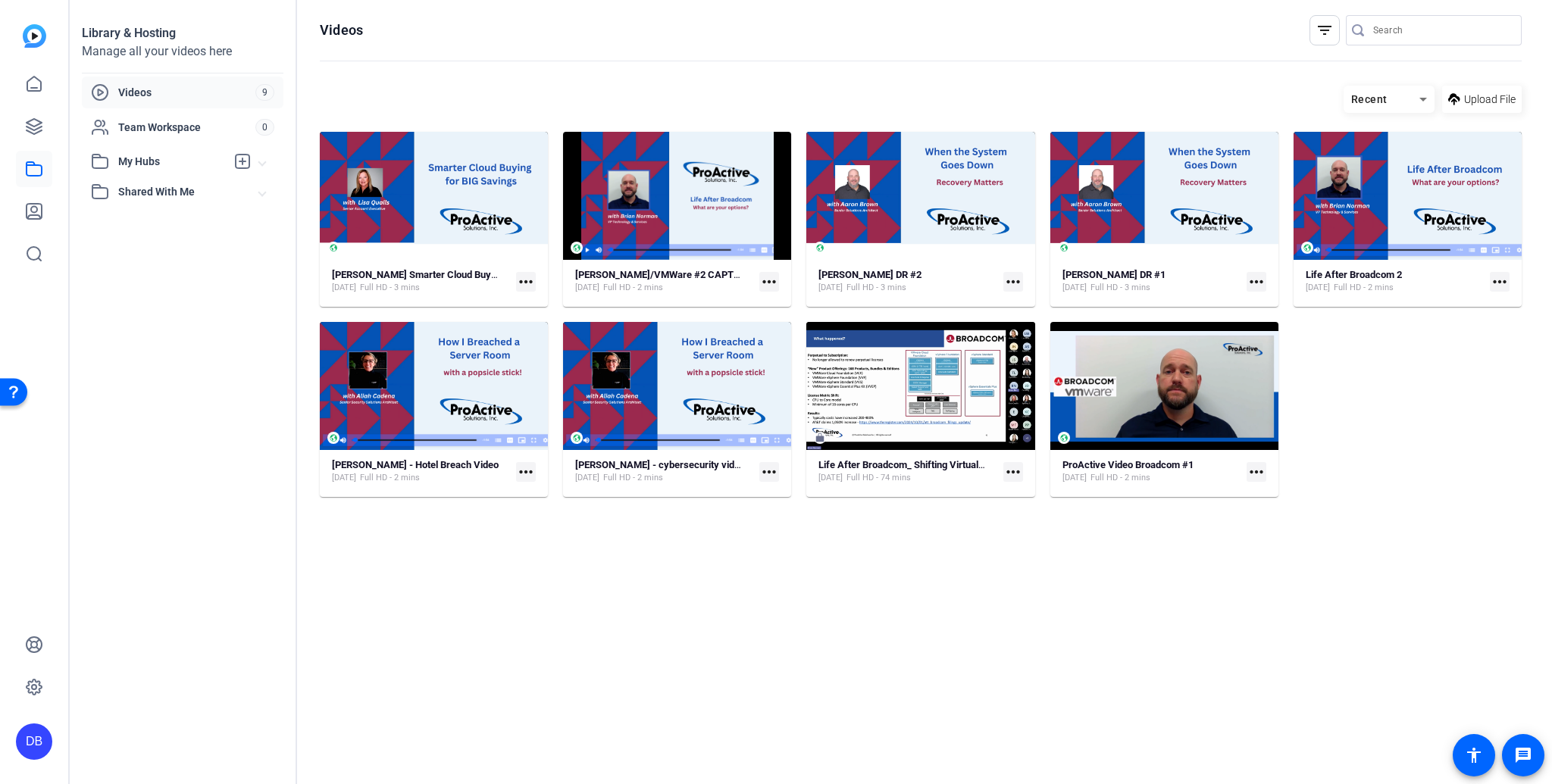
click at [530, 279] on mat-icon "more_horiz" at bounding box center [525, 281] width 20 height 20
click at [235, 619] on div at bounding box center [776, 392] width 1552 height 784
click at [524, 472] on mat-icon "more_horiz" at bounding box center [525, 471] width 20 height 20
click at [441, 615] on div at bounding box center [776, 392] width 1552 height 784
click at [1012, 470] on mat-icon "more_horiz" at bounding box center [1013, 471] width 20 height 20
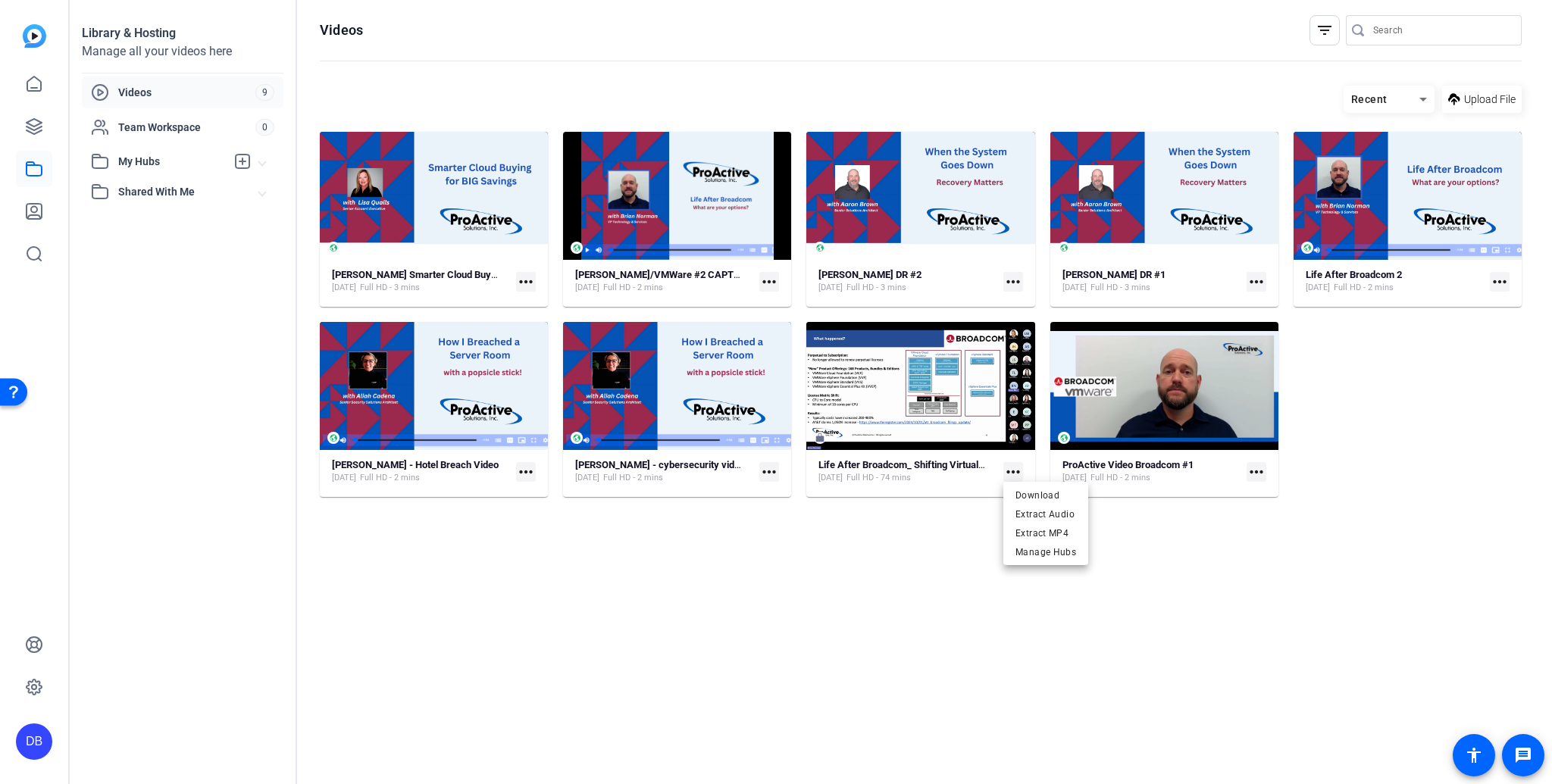
click at [933, 595] on div at bounding box center [776, 392] width 1552 height 784
click at [1255, 473] on mat-icon "more_horiz" at bounding box center [1255, 471] width 20 height 20
click at [1271, 500] on span "Edit in Creator" at bounding box center [1290, 494] width 63 height 18
